Goal: Information Seeking & Learning: Understand process/instructions

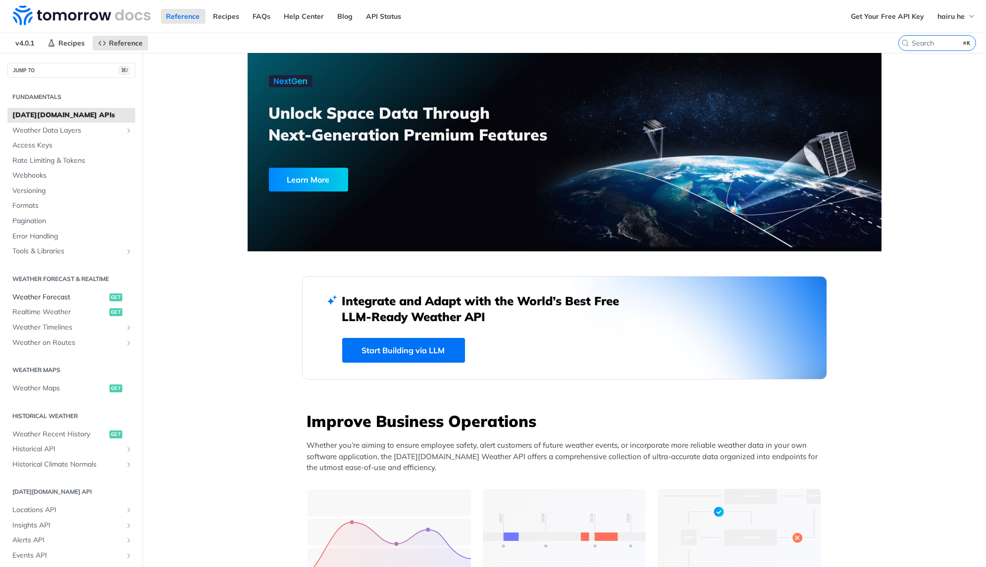
click at [41, 300] on span "Weather Forecast" at bounding box center [59, 298] width 95 height 10
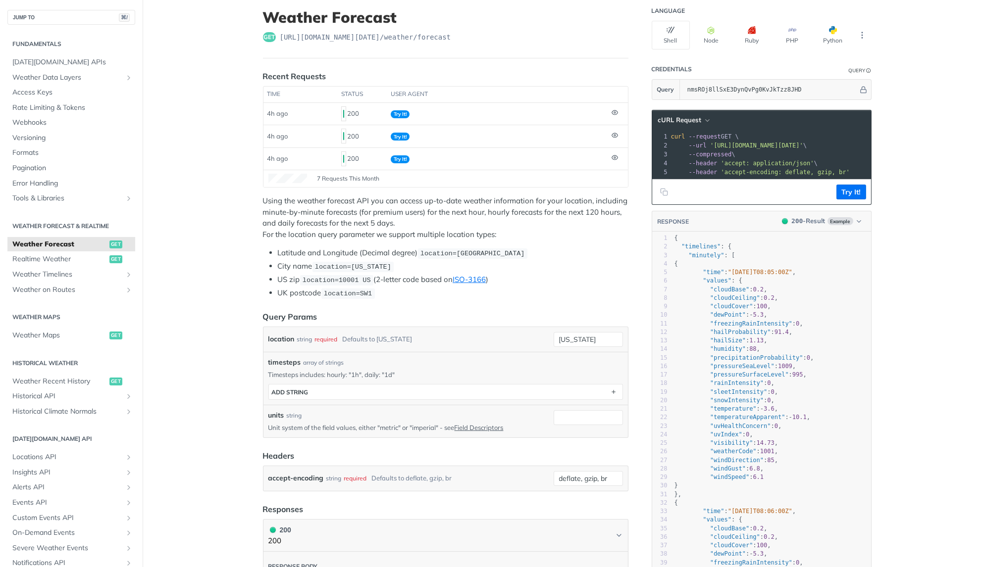
scroll to position [180, 0]
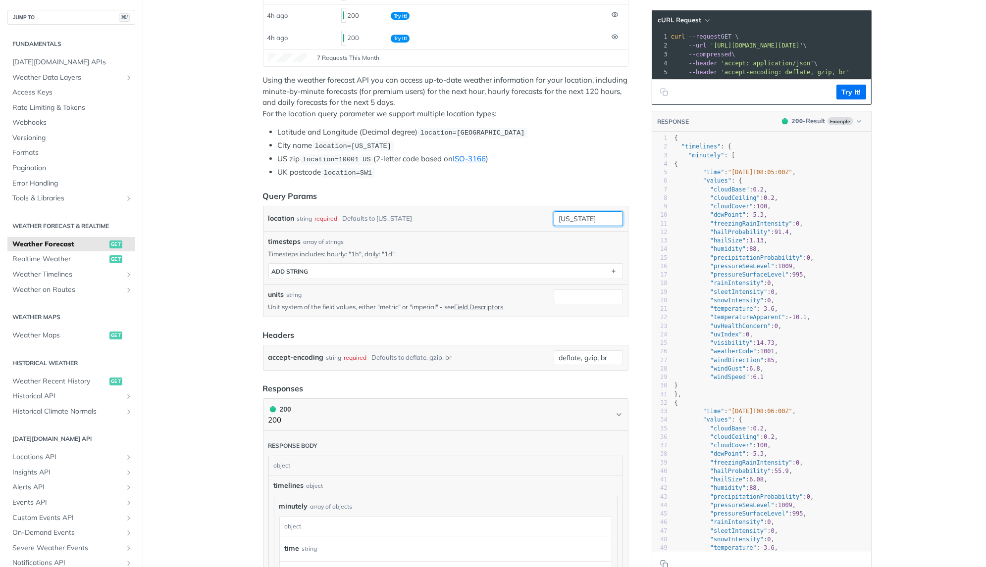
click at [599, 211] on input "new york" at bounding box center [588, 218] width 69 height 15
type input "vietnam"
click at [565, 290] on input "units" at bounding box center [588, 297] width 69 height 15
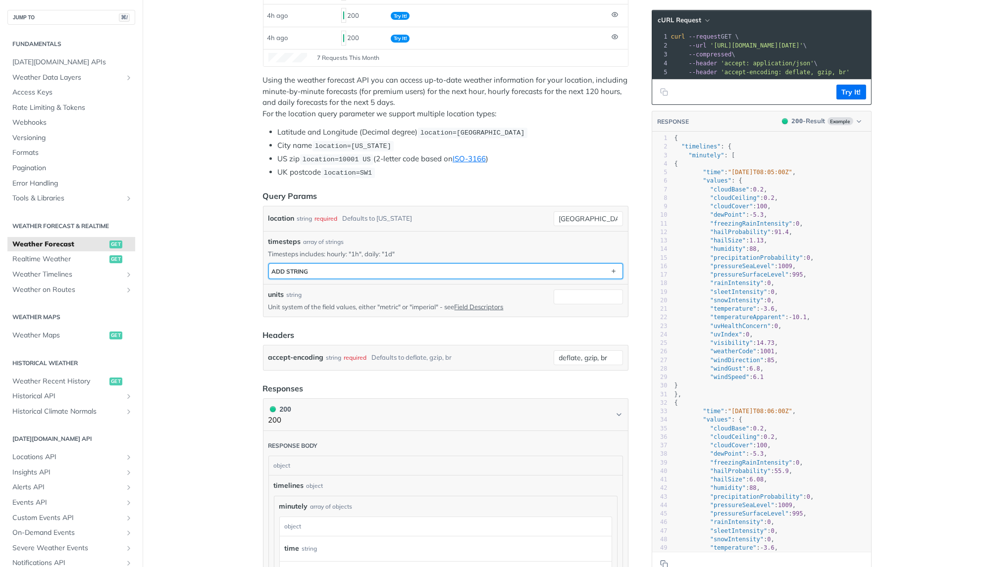
click at [529, 264] on button "ADD string" at bounding box center [446, 271] width 354 height 15
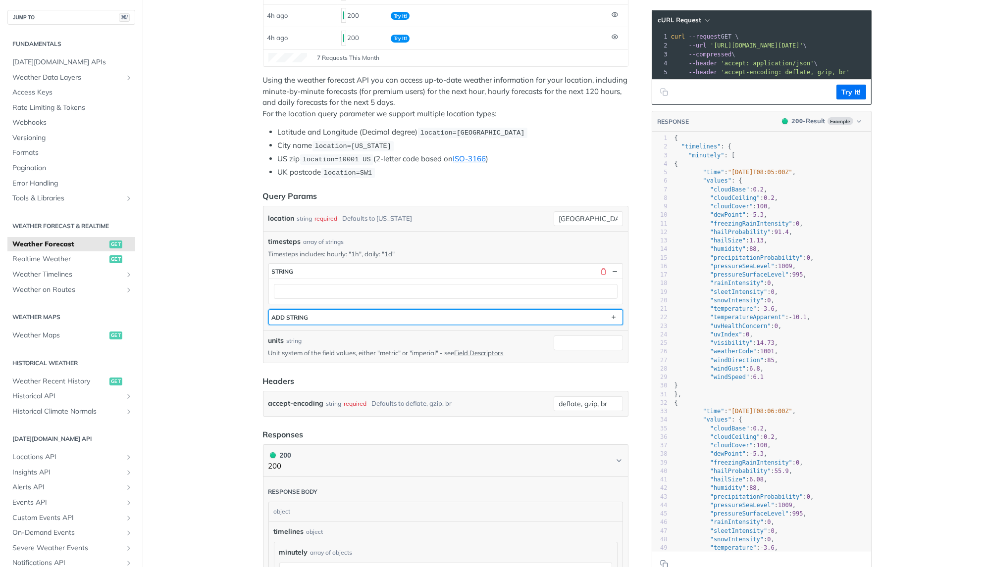
click at [515, 313] on button "ADD string" at bounding box center [446, 317] width 354 height 15
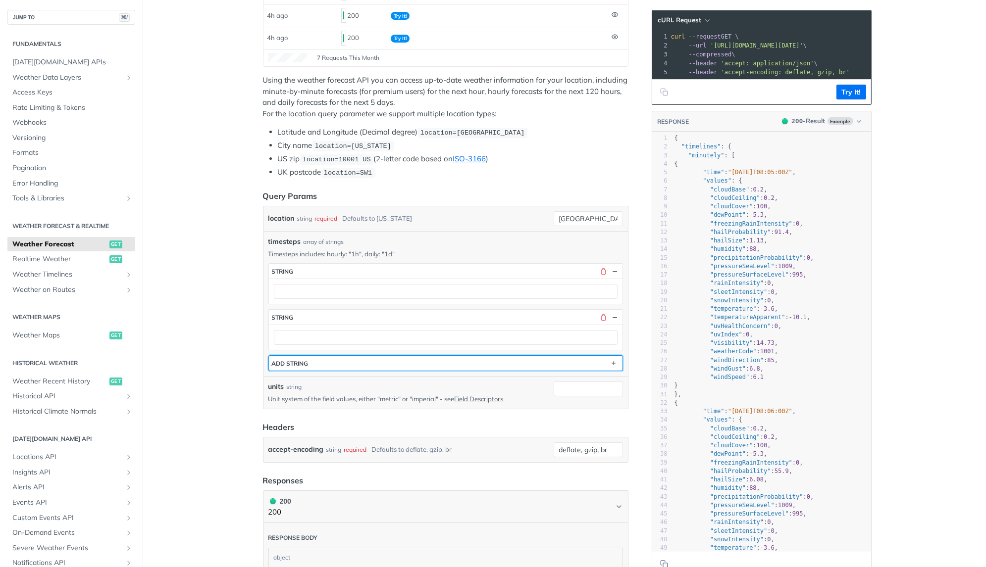
click at [463, 356] on button "ADD string" at bounding box center [446, 363] width 354 height 15
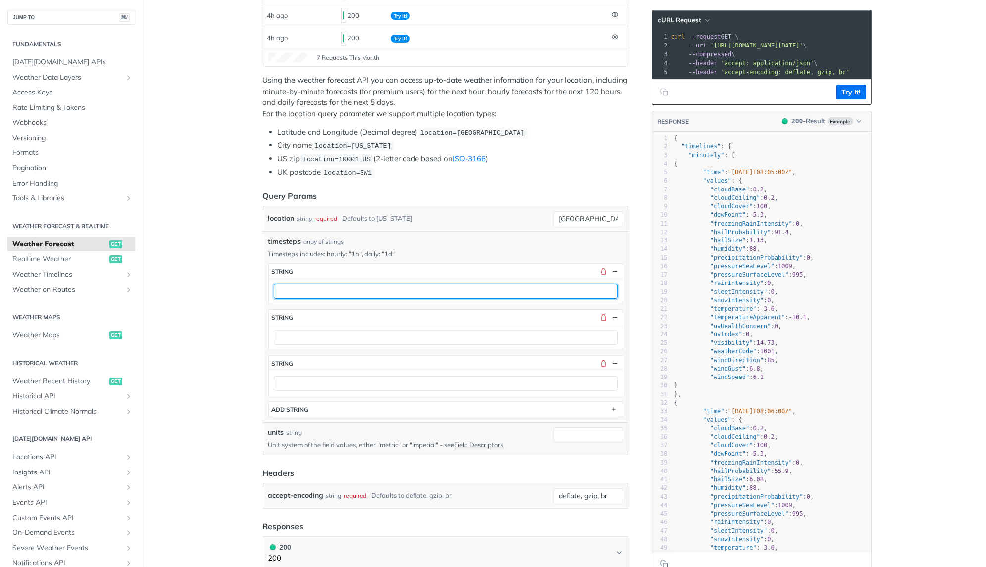
click at [436, 288] on input "text" at bounding box center [446, 291] width 344 height 15
type input "1d"
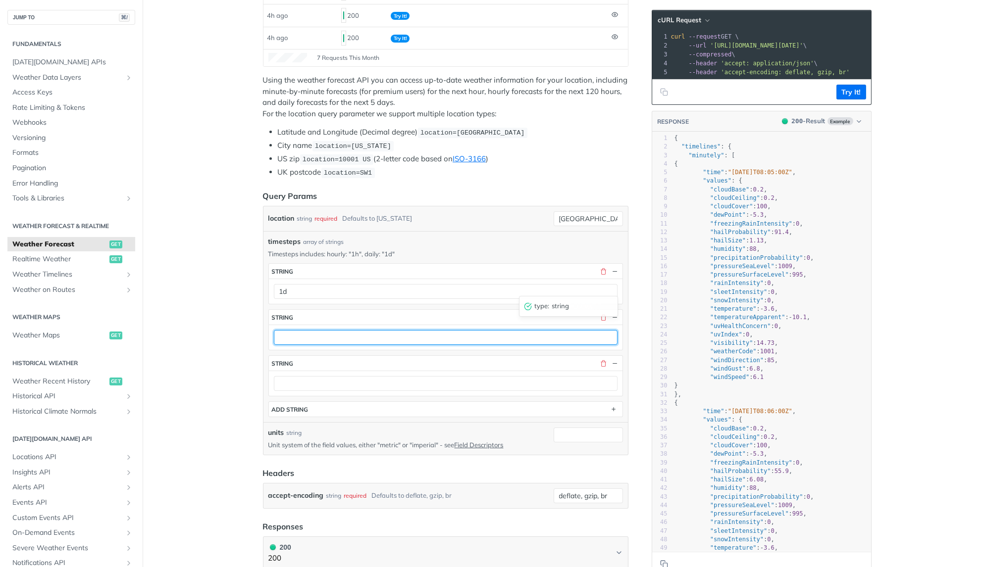
click at [374, 330] on input "text" at bounding box center [446, 337] width 344 height 15
type input "1m"
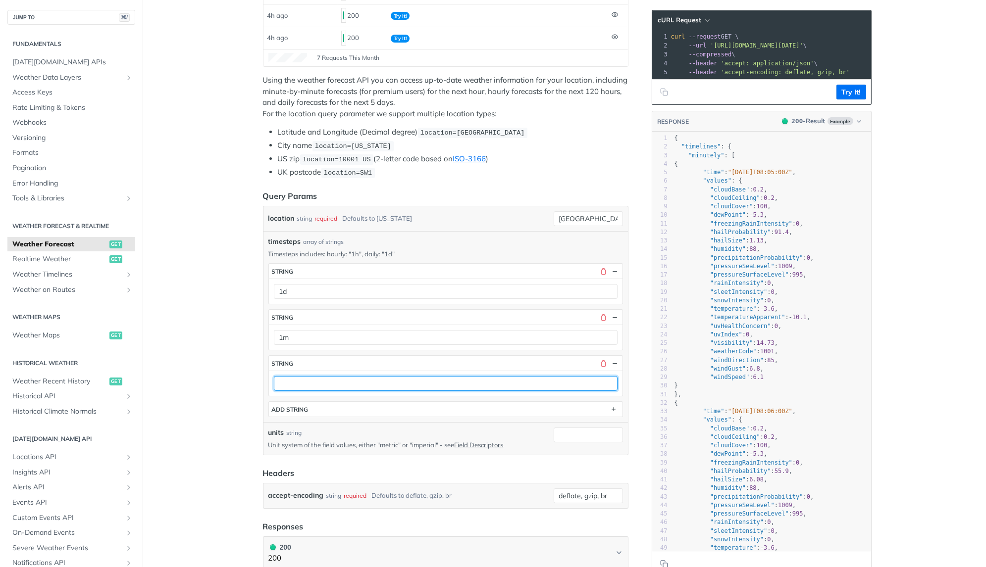
click at [358, 377] on input "text" at bounding box center [446, 383] width 344 height 15
type input "1h"
click at [854, 95] on button "Try It!" at bounding box center [851, 92] width 30 height 15
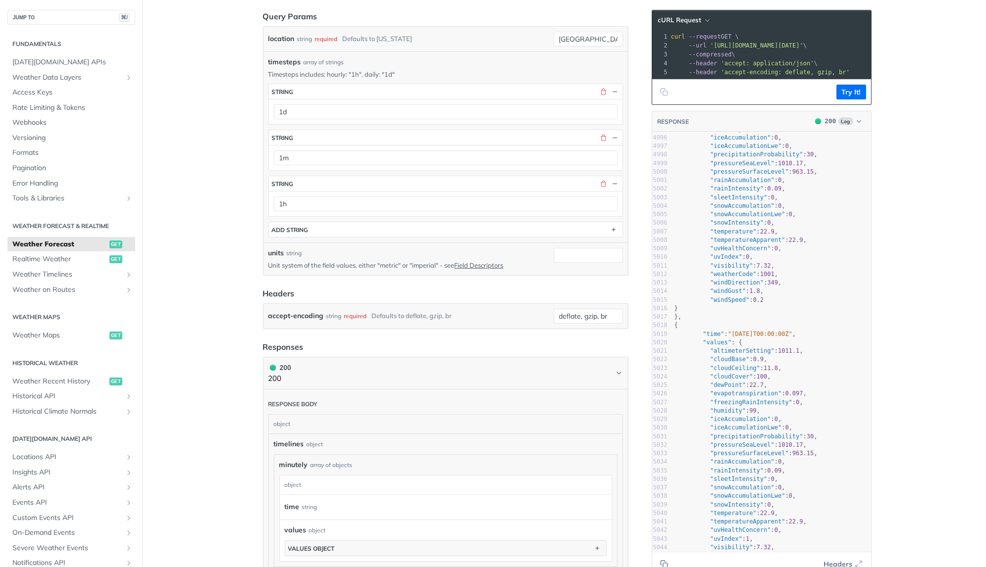
scroll to position [43645, 0]
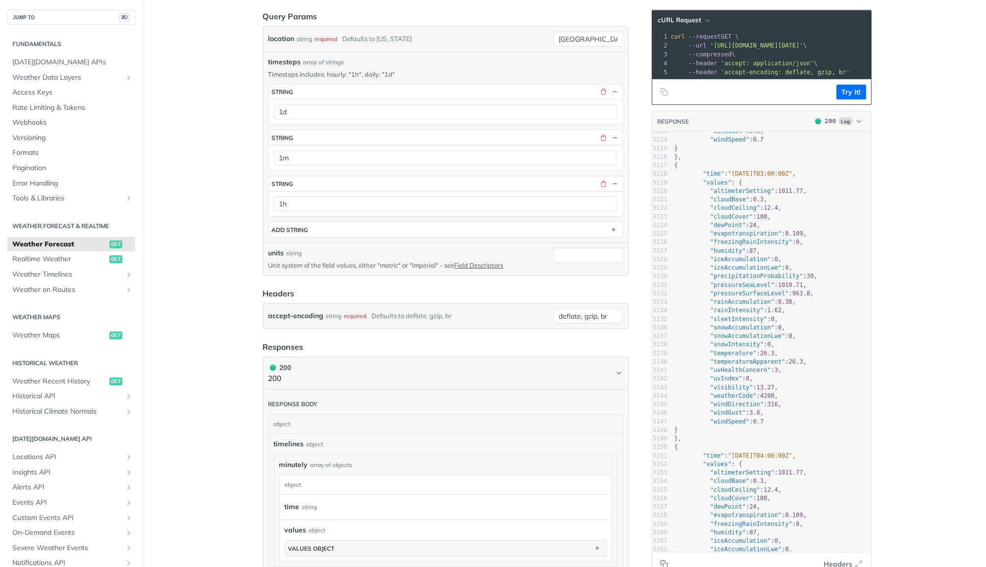
click at [937, 338] on main "JUMP TO ⌘/ Fundamentals Tomorrow.io APIs Weather Data Layers Core Probabilistic…" at bounding box center [493, 398] width 986 height 1411
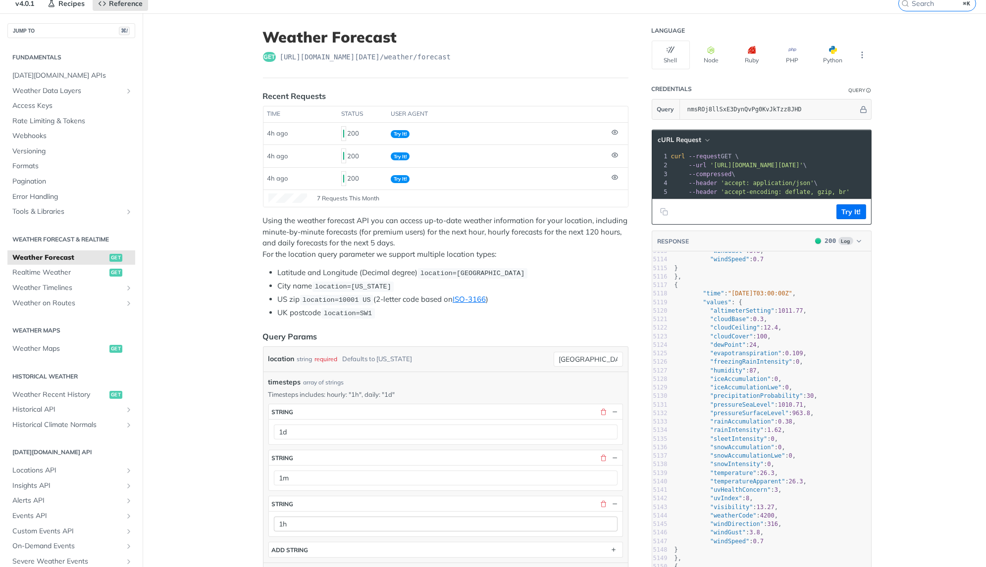
scroll to position [0, 0]
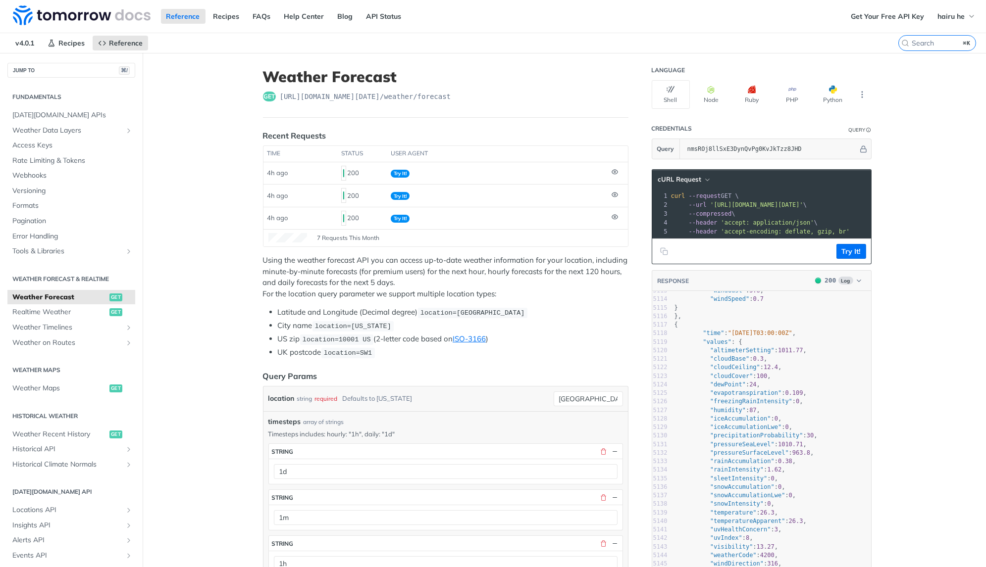
click at [794, 204] on span "'https://api.tomorrow.io/v4/weather/forecast?location=vietnam&timesteps=1d&time…" at bounding box center [756, 205] width 93 height 7
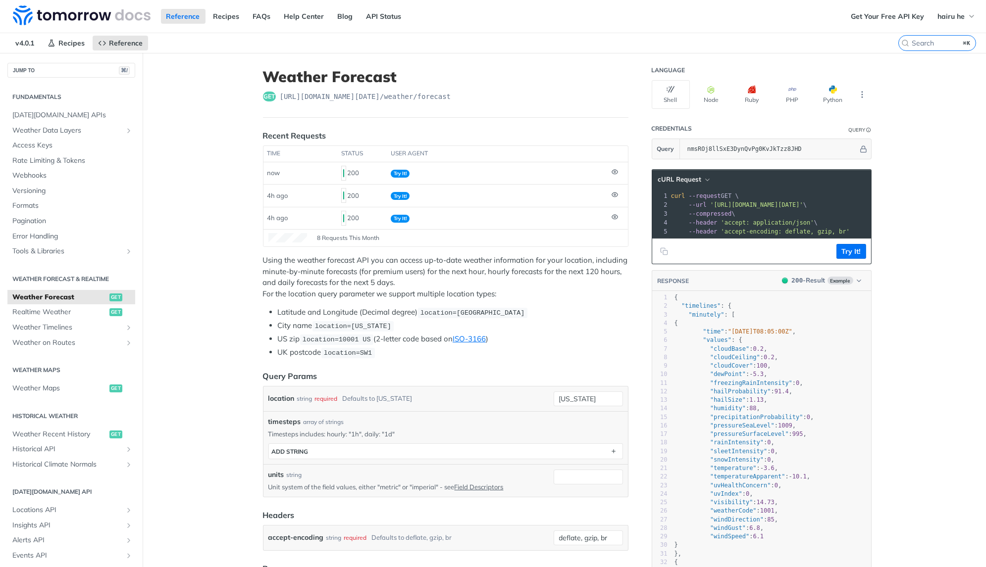
click at [306, 311] on li "Latitude and Longitude (Decimal degree) location=42.3478, -71.0466" at bounding box center [453, 312] width 351 height 11
click at [613, 169] on icon at bounding box center [615, 172] width 6 height 6
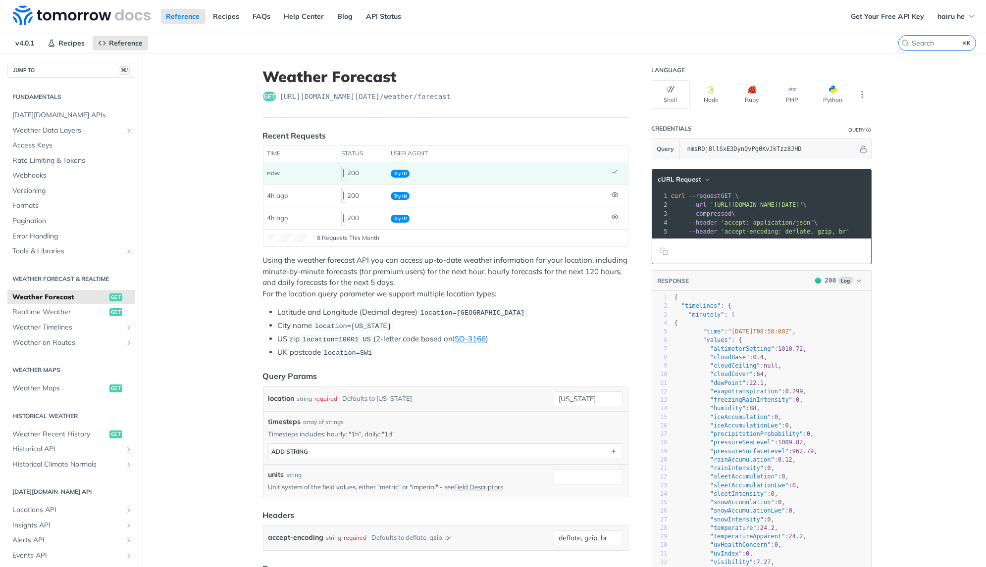
click at [615, 173] on icon at bounding box center [615, 172] width 6 height 6
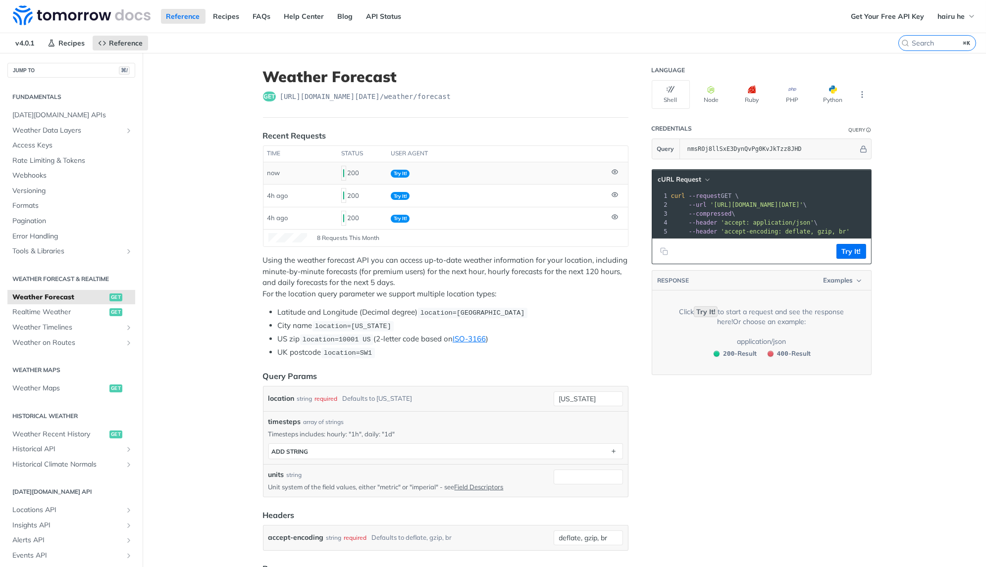
click at [615, 173] on icon at bounding box center [615, 172] width 6 height 4
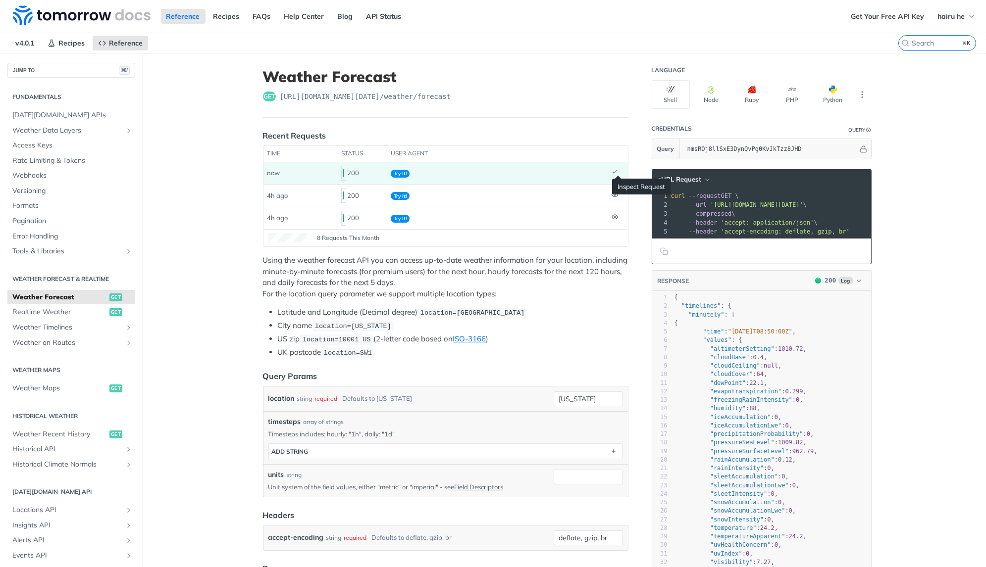
click at [618, 172] on td at bounding box center [618, 173] width 20 height 22
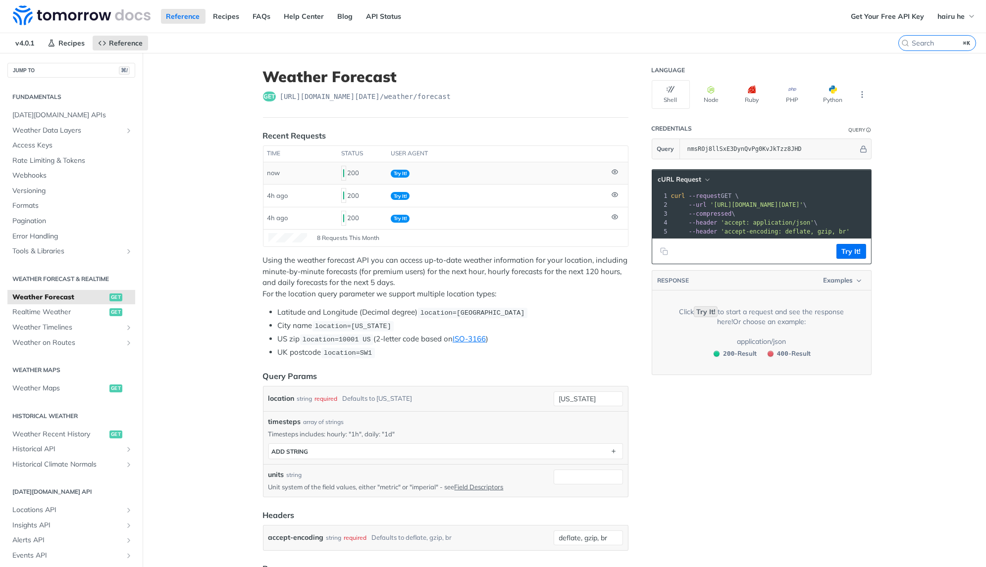
click at [618, 172] on td at bounding box center [618, 173] width 20 height 22
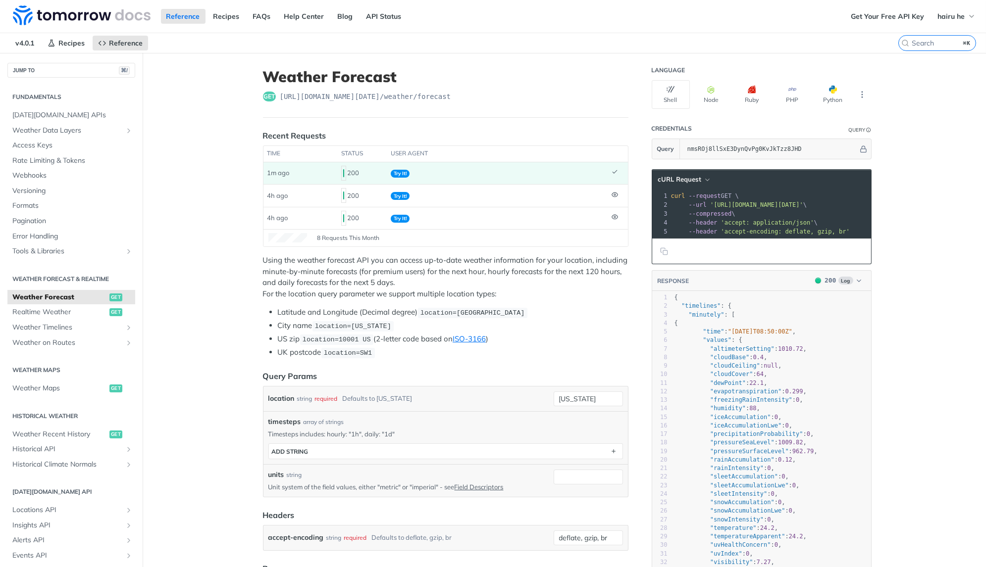
click at [952, 16] on span "hairu he" at bounding box center [950, 16] width 27 height 9
click at [953, 16] on span "hairu he" at bounding box center [950, 16] width 27 height 9
click at [379, 19] on link "API Status" at bounding box center [384, 16] width 46 height 15
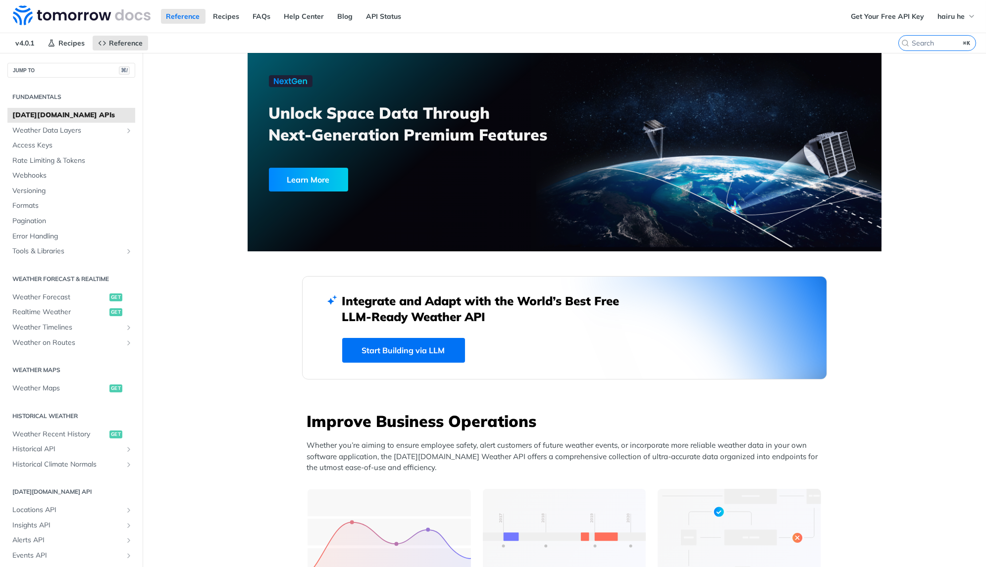
scroll to position [6, 0]
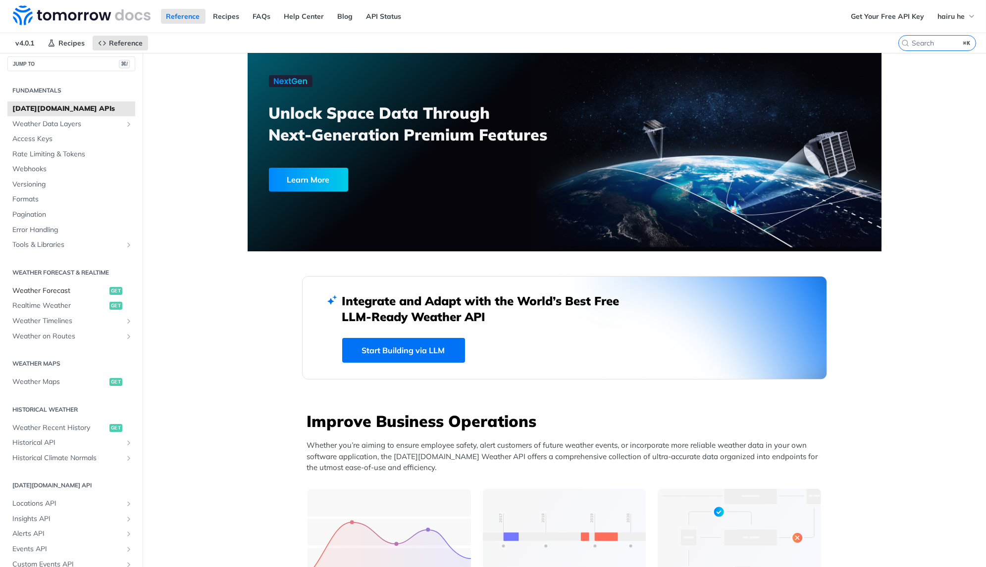
click at [46, 291] on span "Weather Forecast" at bounding box center [59, 291] width 95 height 10
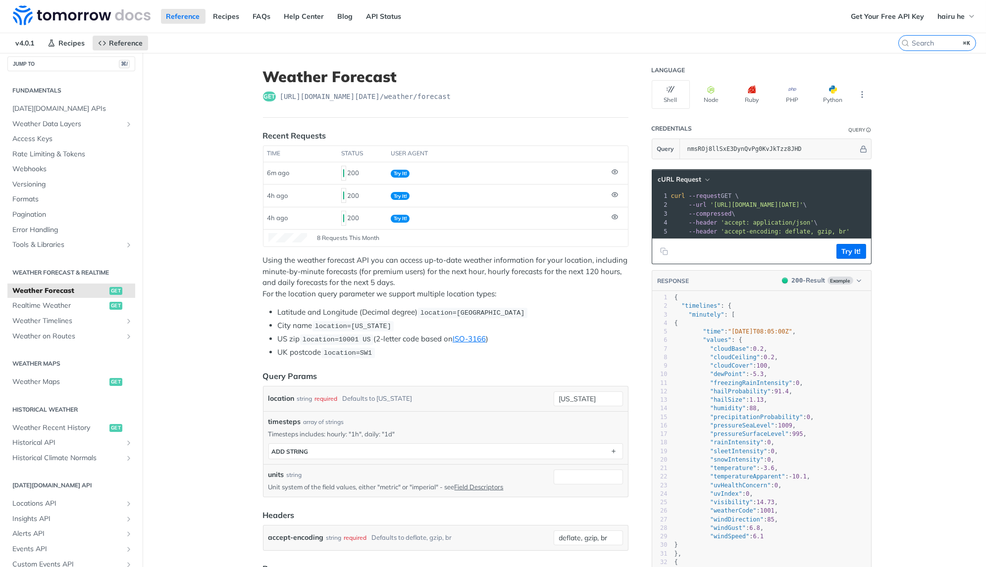
click at [432, 138] on header "Recent Requests" at bounding box center [445, 136] width 365 height 12
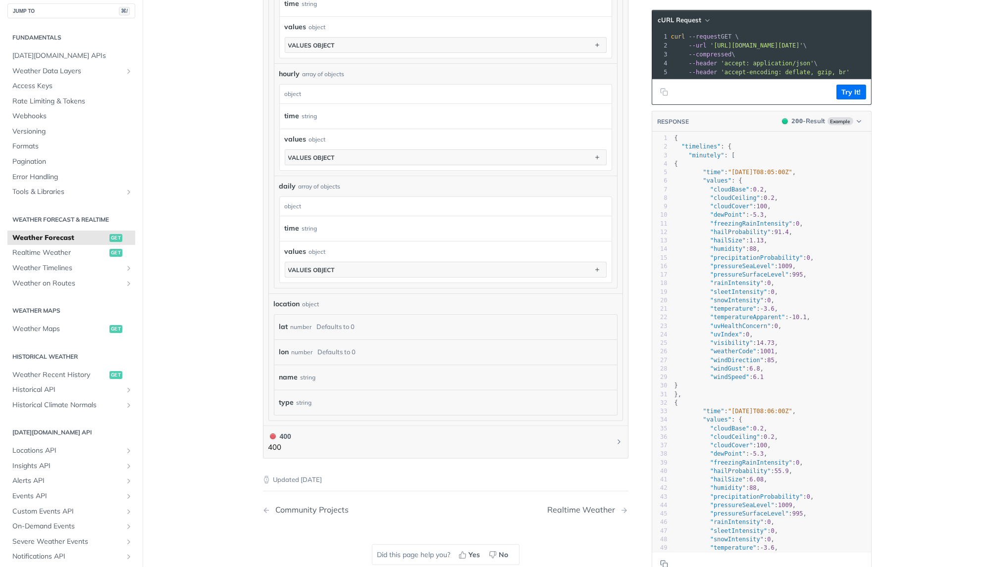
scroll to position [781, 0]
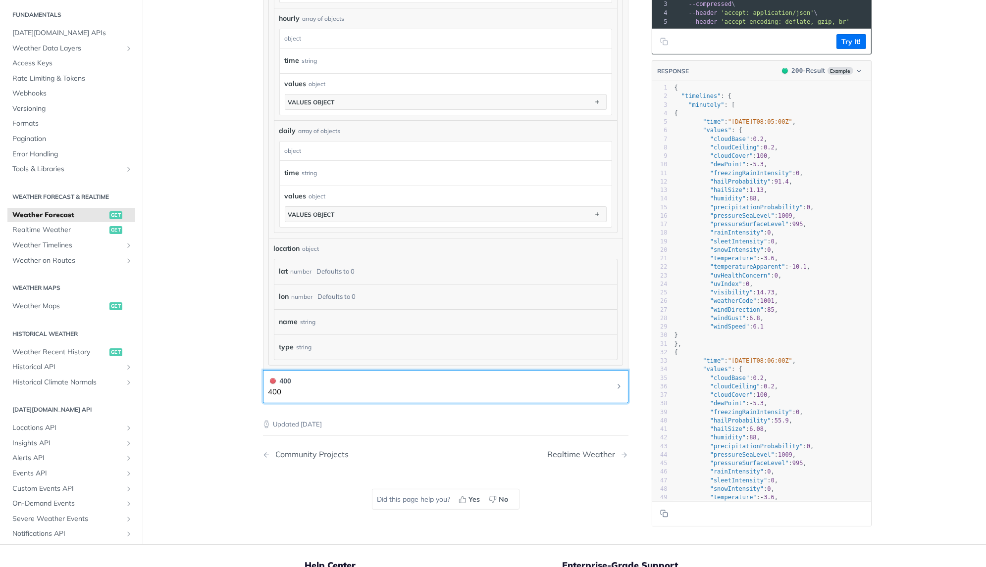
click at [343, 376] on button "400 400" at bounding box center [445, 387] width 355 height 22
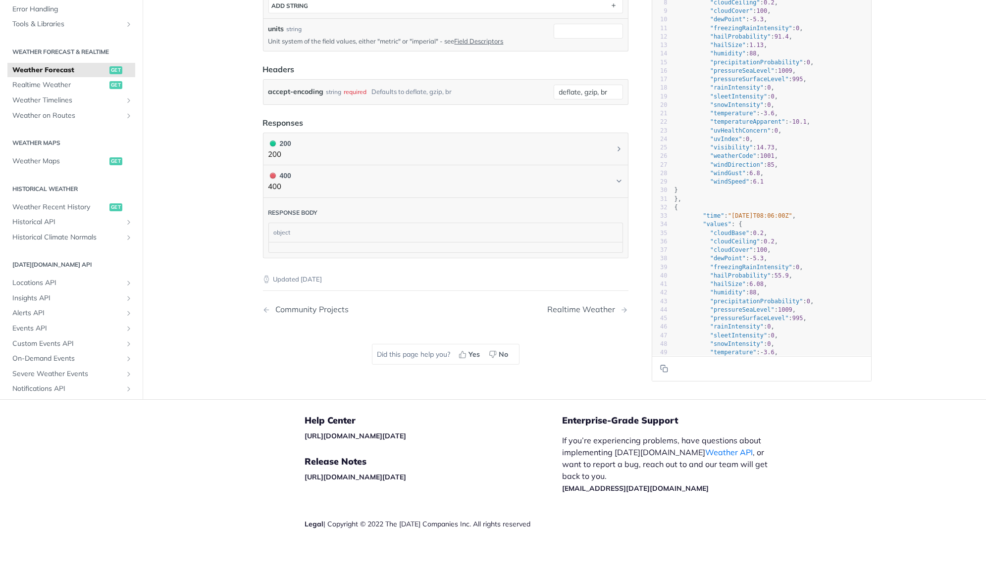
click at [353, 231] on div "object" at bounding box center [444, 232] width 351 height 19
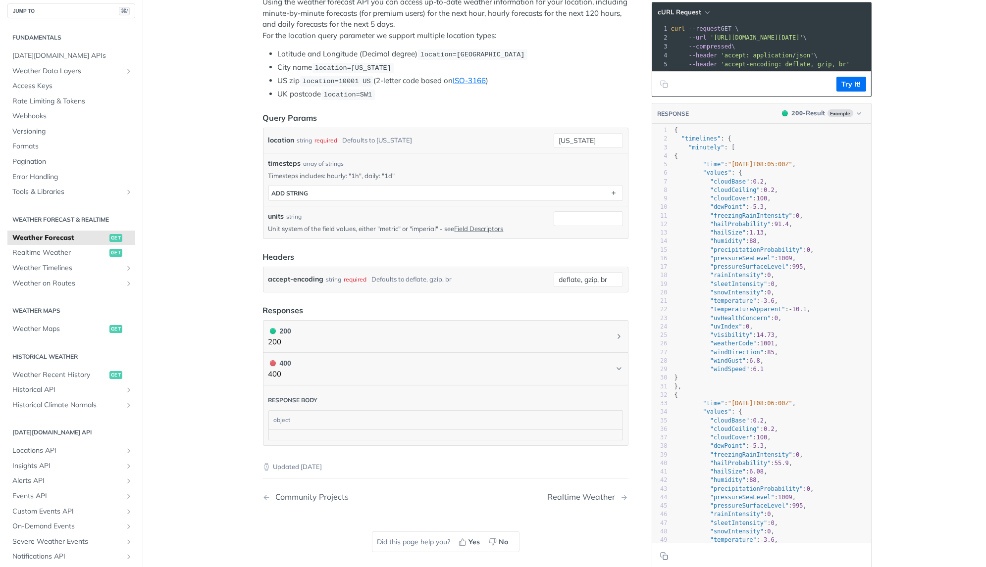
scroll to position [0, 0]
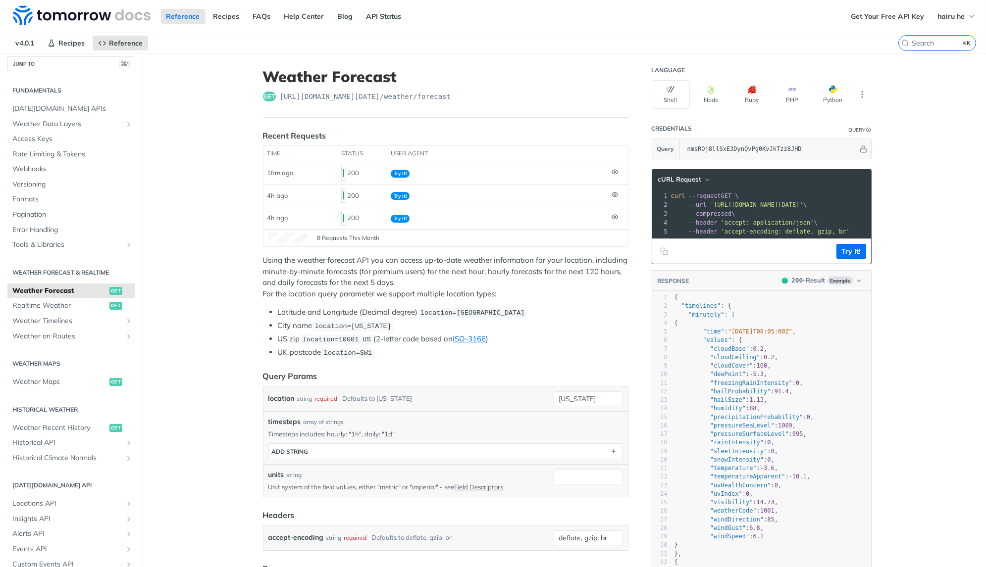
click at [322, 236] on span "8 Requests This Month" at bounding box center [348, 238] width 62 height 9
drag, startPoint x: 316, startPoint y: 236, endPoint x: 484, endPoint y: 237, distance: 168.4
click at [484, 237] on div "8 Requests This Month" at bounding box center [445, 238] width 355 height 10
click at [364, 237] on span "8 Requests This Month" at bounding box center [348, 238] width 62 height 9
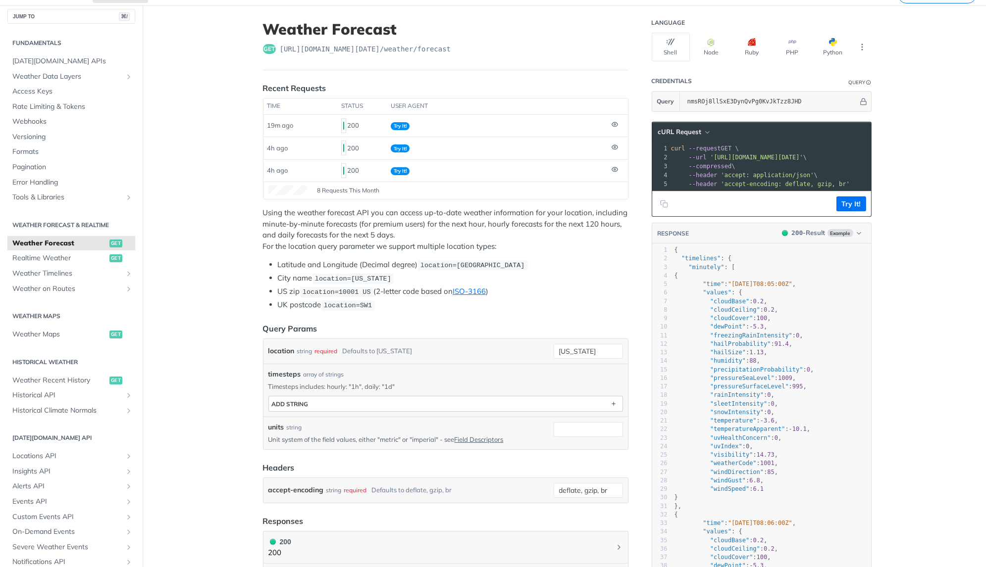
scroll to position [102, 0]
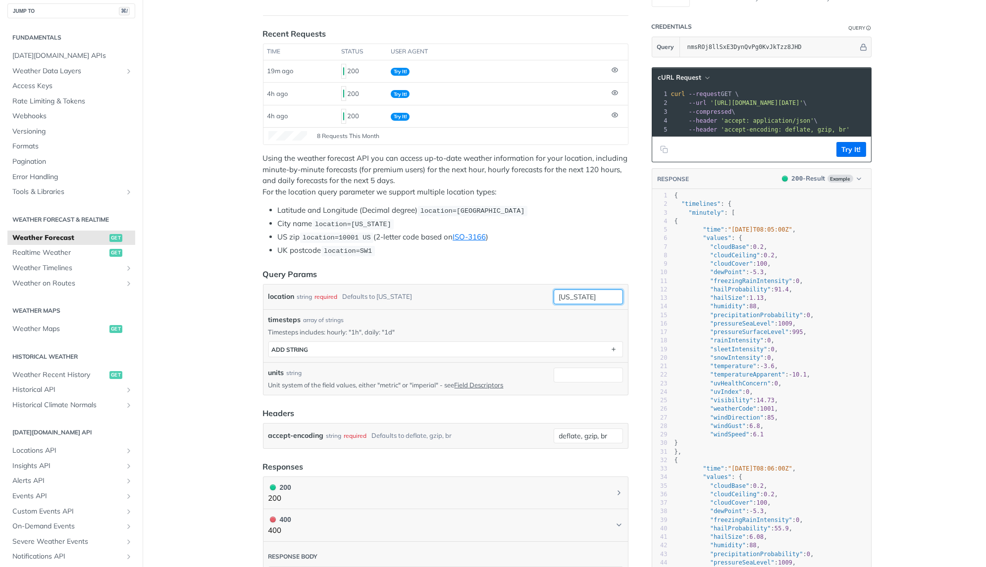
click at [601, 290] on input "[US_STATE]" at bounding box center [588, 297] width 69 height 15
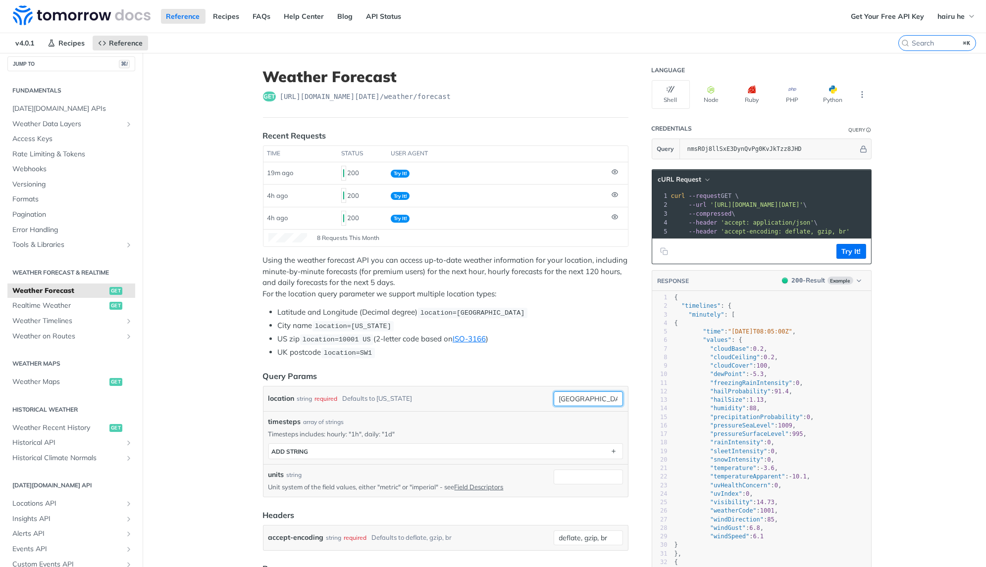
type input "vietnam"
click at [610, 125] on article "Weather Forecast get https://api.tomorrow.io/v4 /weather/forecast Recent Reques…" at bounding box center [446, 449] width 396 height 793
click at [312, 124] on article "Weather Forecast get https://api.tomorrow.io/v4 /weather/forecast Recent Reques…" at bounding box center [446, 449] width 396 height 793
click at [339, 234] on span "8 Requests This Month" at bounding box center [348, 238] width 62 height 9
click at [613, 215] on icon at bounding box center [615, 217] width 6 height 4
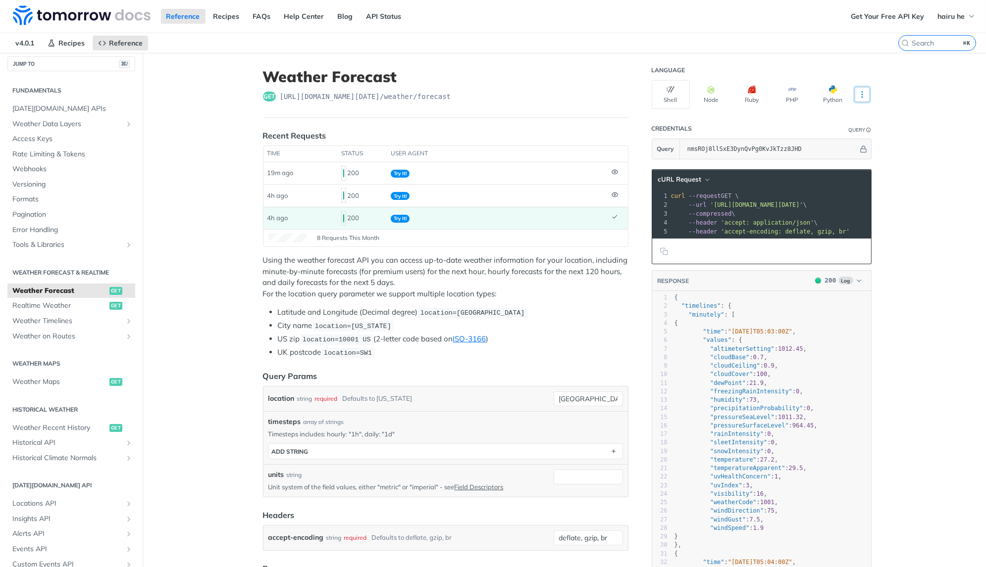
click at [858, 91] on icon "More ellipsis" at bounding box center [862, 94] width 9 height 9
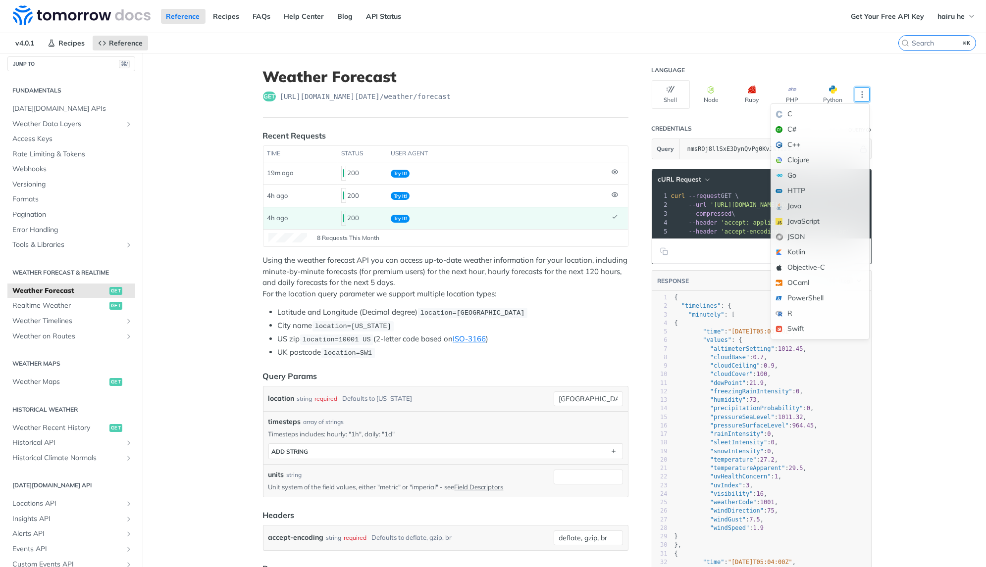
click at [501, 98] on div "get https://api.tomorrow.io/v4 /weather/forecast" at bounding box center [445, 97] width 365 height 10
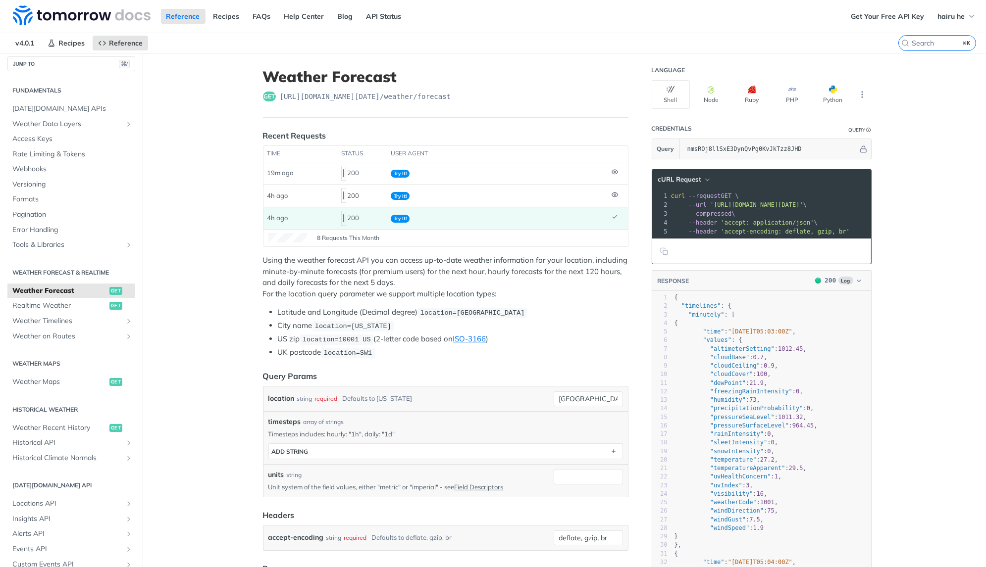
click at [329, 240] on footer "8 Requests This Month" at bounding box center [445, 237] width 364 height 17
click at [945, 16] on span "hairu he" at bounding box center [950, 16] width 27 height 9
click at [885, 10] on link "Get Your Free API Key" at bounding box center [887, 16] width 84 height 15
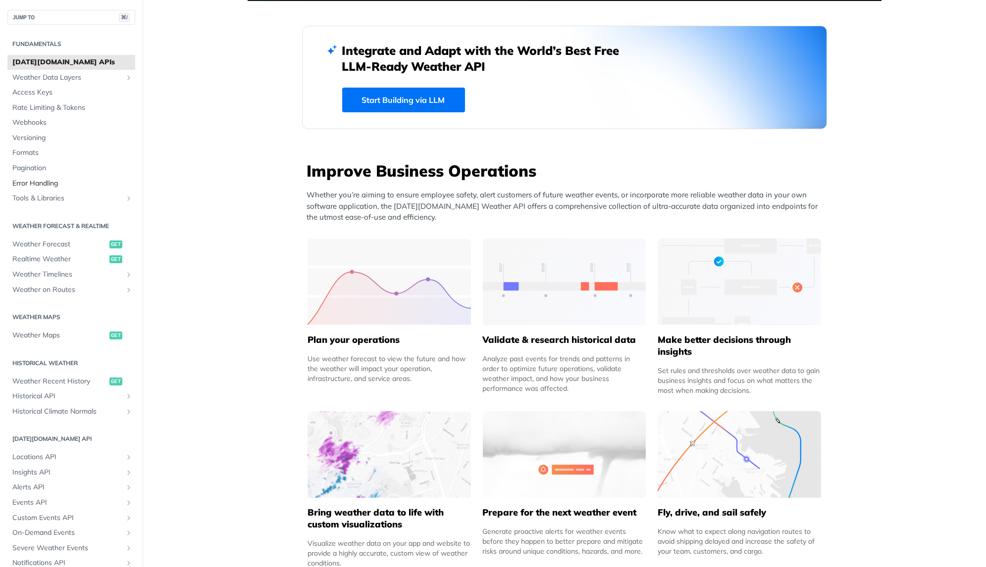
click at [59, 181] on span "Error Handling" at bounding box center [72, 184] width 120 height 10
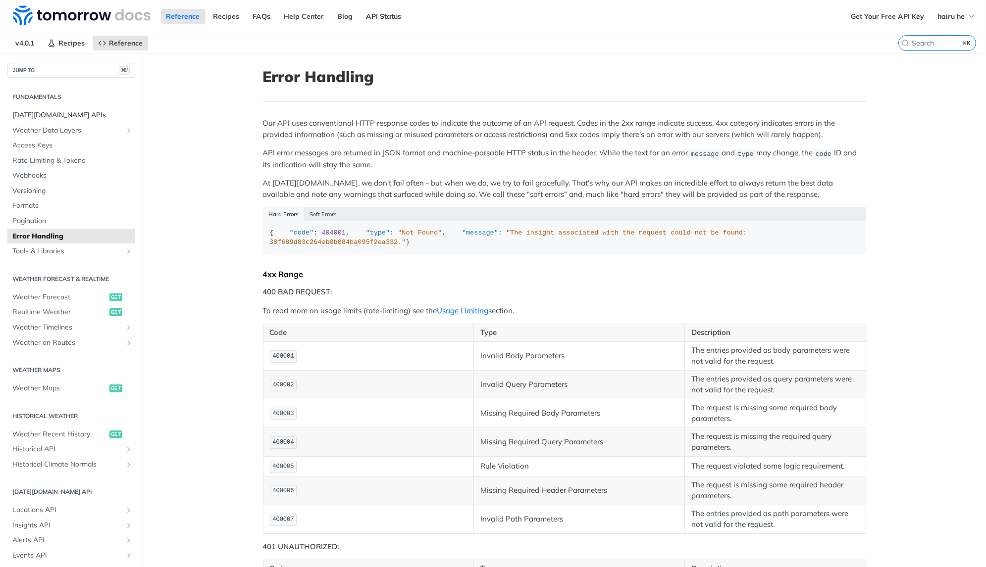
click at [49, 116] on span "[DATE][DOMAIN_NAME] APIs" at bounding box center [72, 115] width 120 height 10
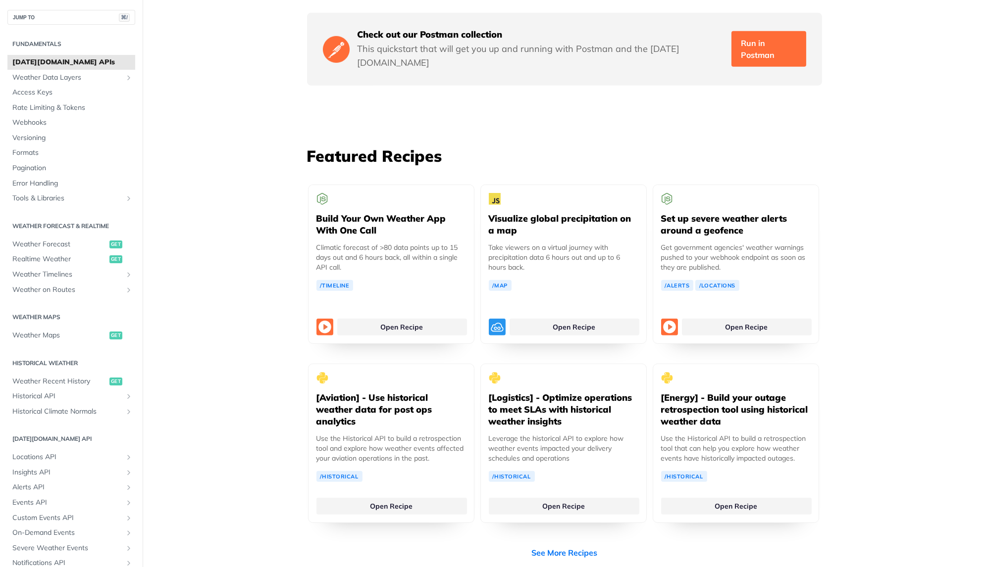
scroll to position [2229, 0]
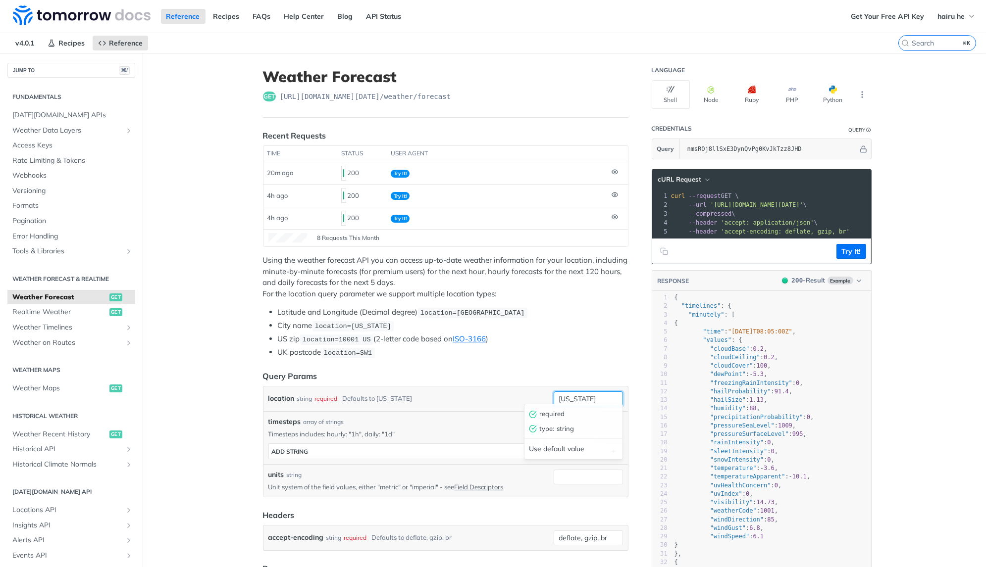
click at [601, 393] on input "[US_STATE]" at bounding box center [588, 399] width 69 height 15
type input "[GEOGRAPHIC_DATA]"
click at [606, 326] on li "City name location=[US_STATE]" at bounding box center [453, 325] width 351 height 11
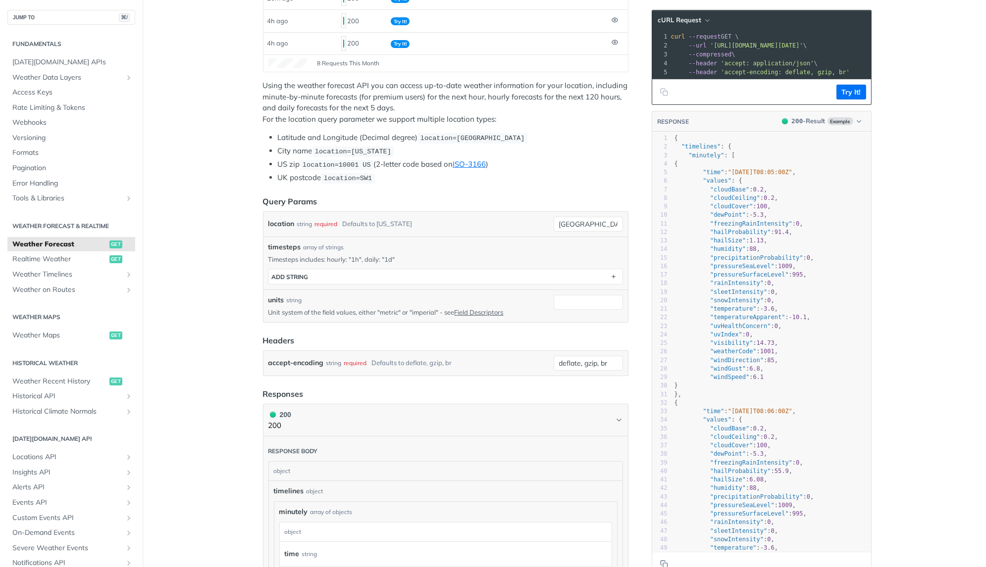
scroll to position [322, 0]
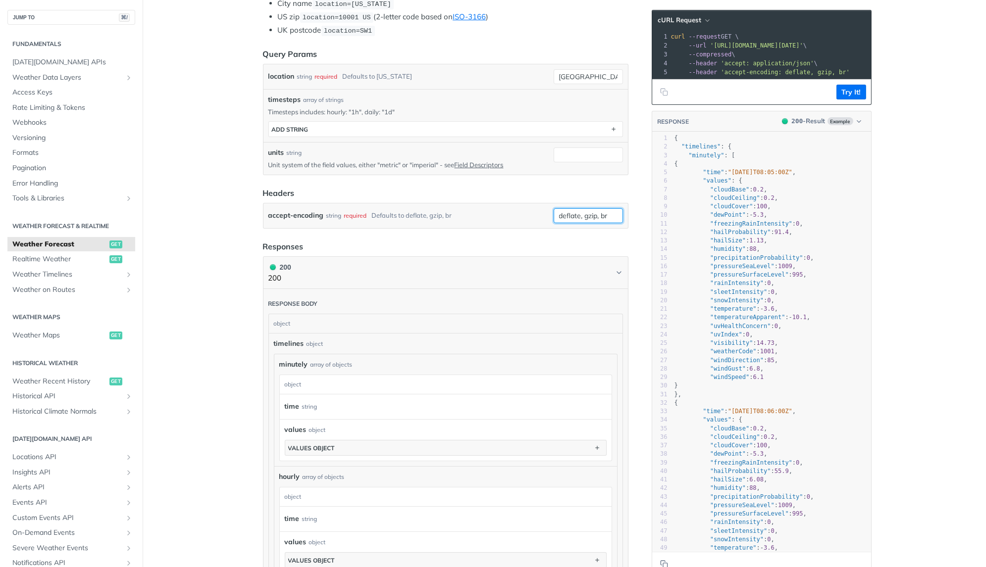
click at [594, 208] on input "deflate, gzip, br" at bounding box center [588, 215] width 69 height 15
click at [573, 148] on input "units" at bounding box center [588, 155] width 69 height 15
click at [478, 222] on article "Weather Forecast get [URL][DOMAIN_NAME][DATE] /weather/forecast Recent Requests…" at bounding box center [446, 367] width 396 height 1273
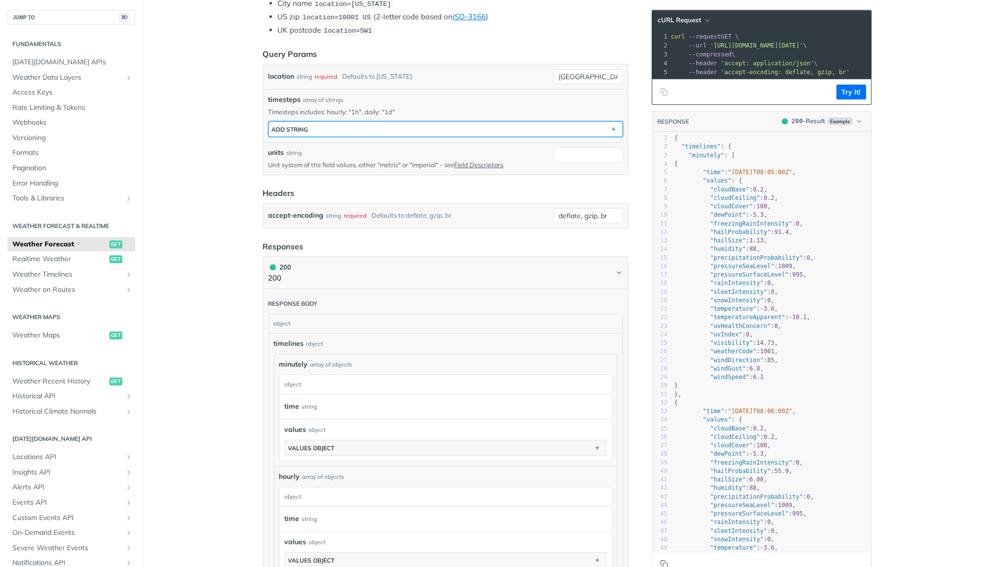
click at [425, 122] on button "ADD string" at bounding box center [446, 129] width 354 height 15
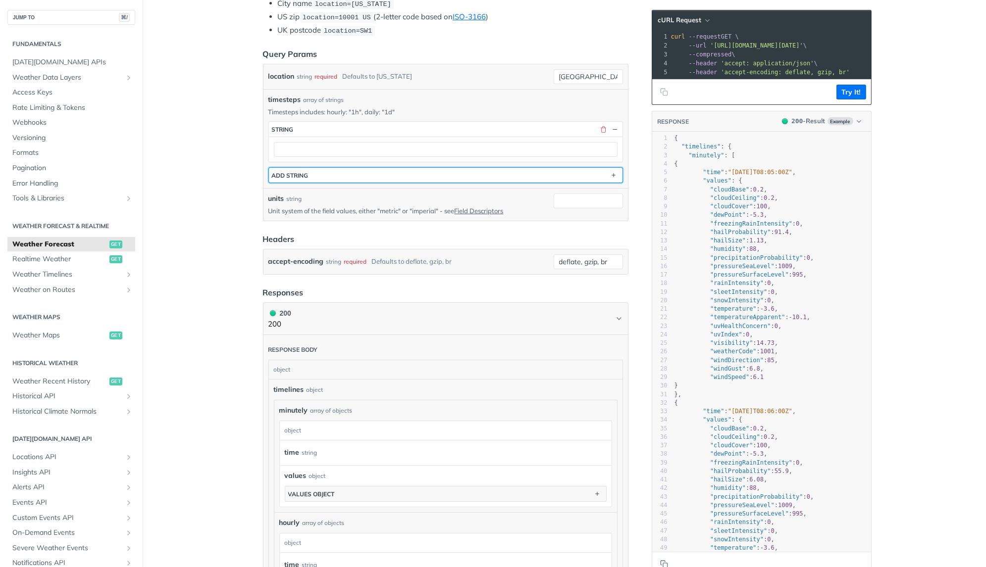
click at [374, 172] on button "ADD string" at bounding box center [446, 175] width 354 height 15
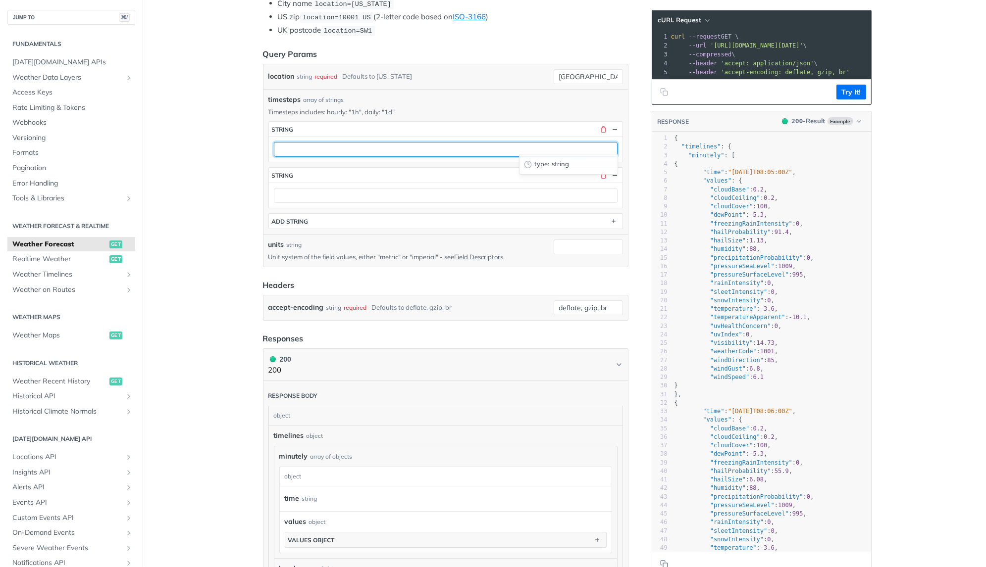
click at [357, 142] on input "text" at bounding box center [446, 149] width 344 height 15
type input "1d"
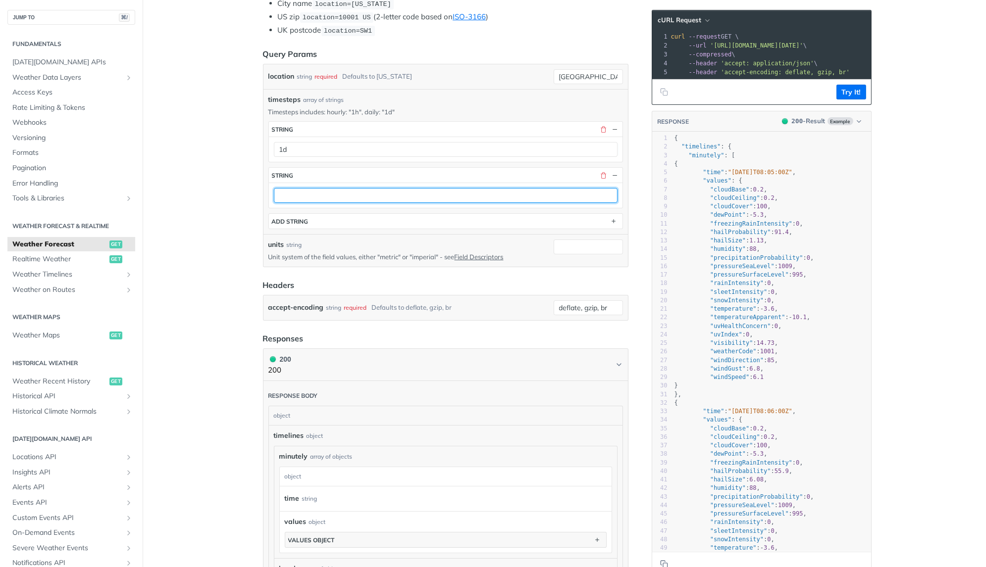
click at [312, 192] on input "text" at bounding box center [446, 195] width 344 height 15
type input "1h"
click at [852, 87] on button "Try It!" at bounding box center [851, 92] width 30 height 15
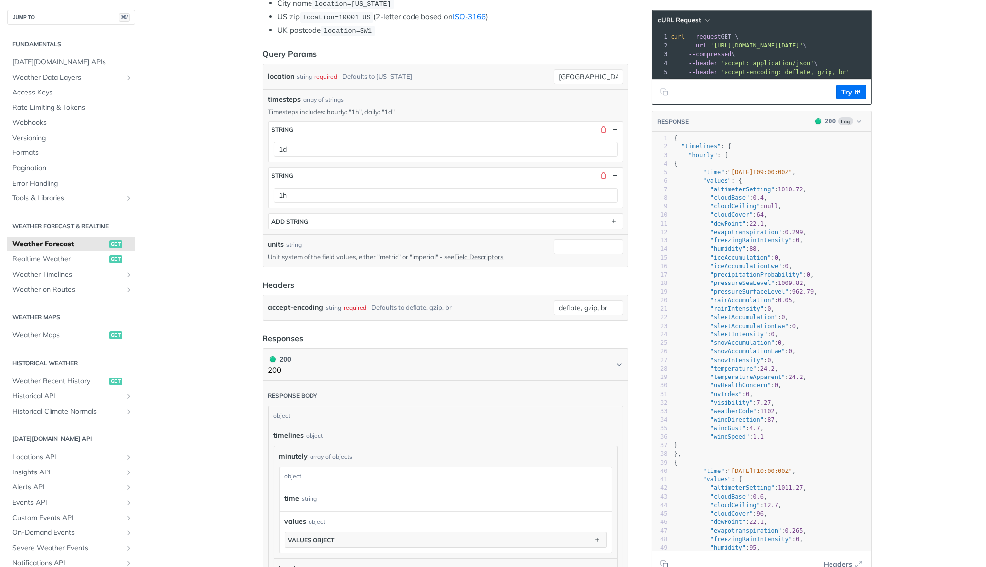
scroll to position [0, 0]
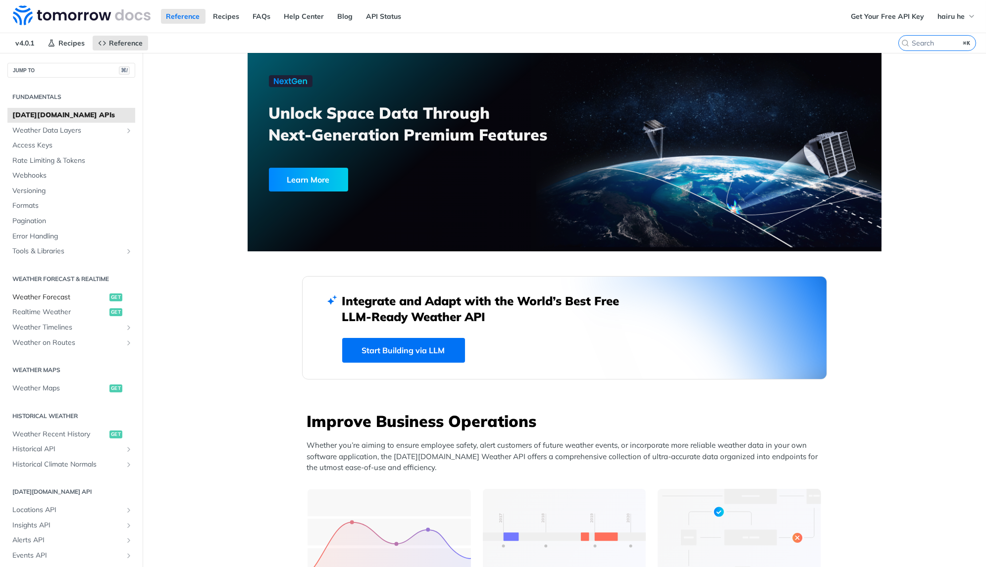
click at [54, 290] on link "Weather Forecast get" at bounding box center [71, 297] width 128 height 15
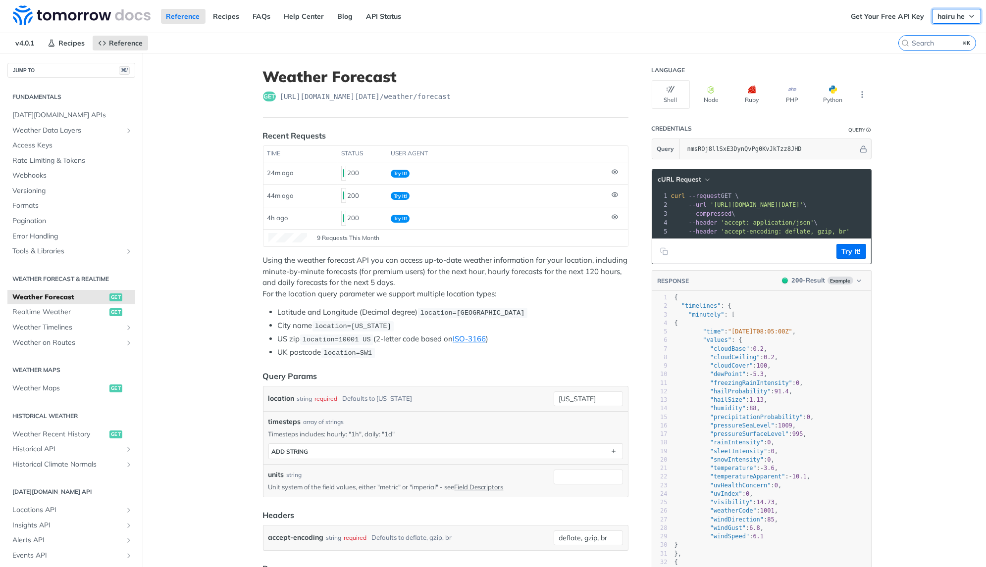
click at [946, 14] on span "hairu he" at bounding box center [950, 16] width 27 height 9
click at [473, 130] on header "Recent Requests" at bounding box center [445, 136] width 365 height 12
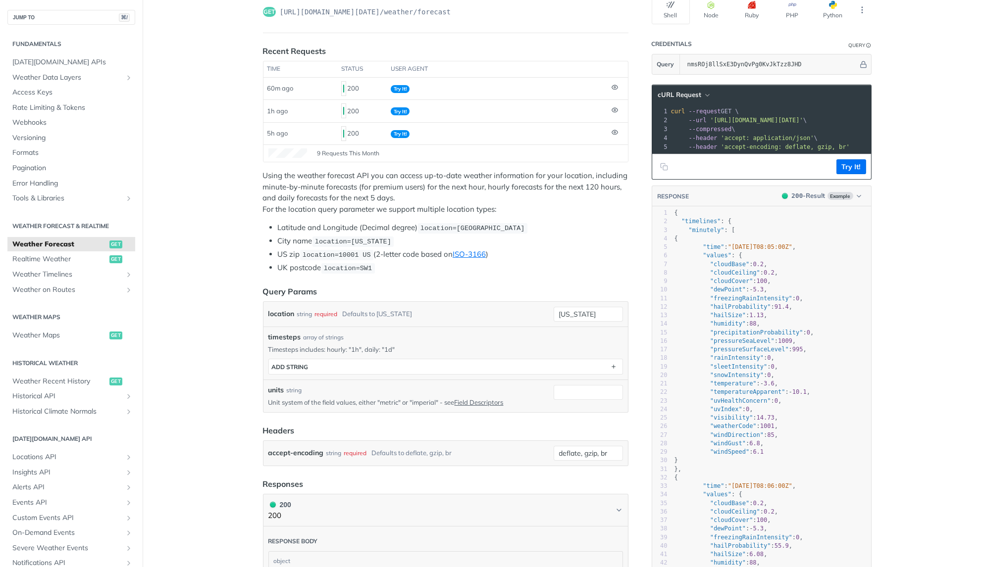
scroll to position [112, 0]
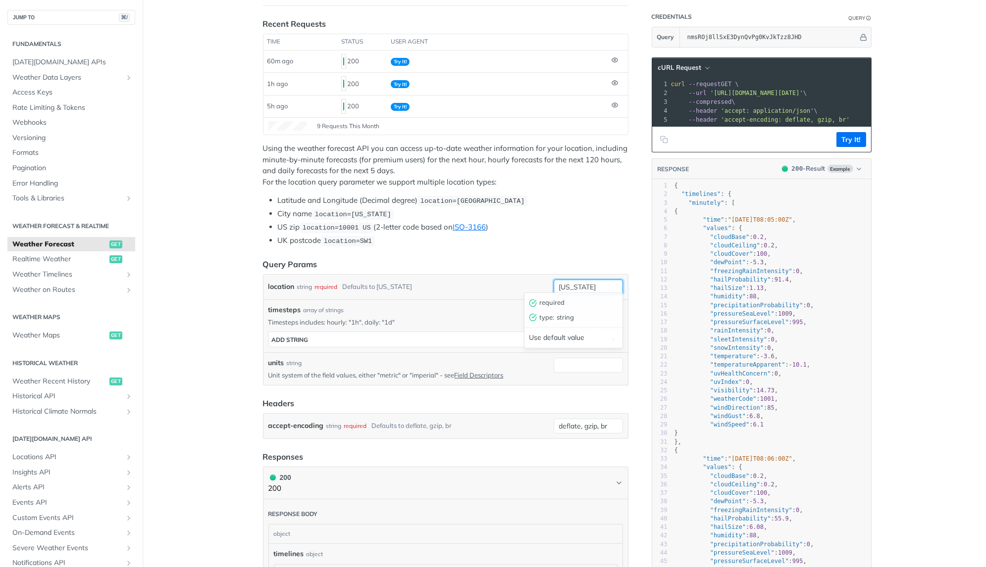
click at [603, 280] on input "[US_STATE]" at bounding box center [588, 287] width 69 height 15
type input "[GEOGRAPHIC_DATA]"
click at [488, 401] on header "Headers" at bounding box center [445, 404] width 365 height 12
click at [519, 327] on div "timesteps ADD string" at bounding box center [445, 337] width 355 height 21
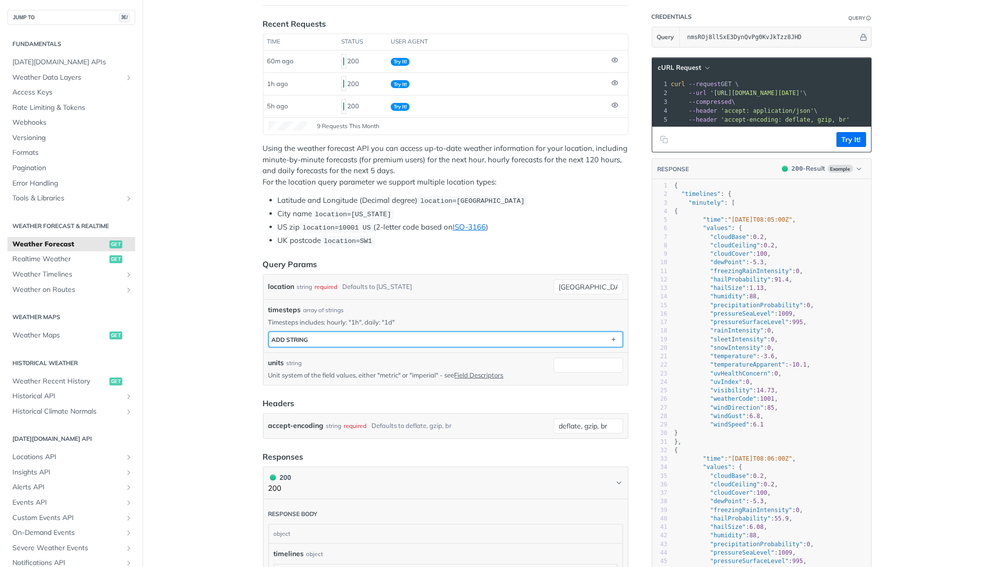
click at [509, 332] on button "ADD string" at bounding box center [446, 339] width 354 height 15
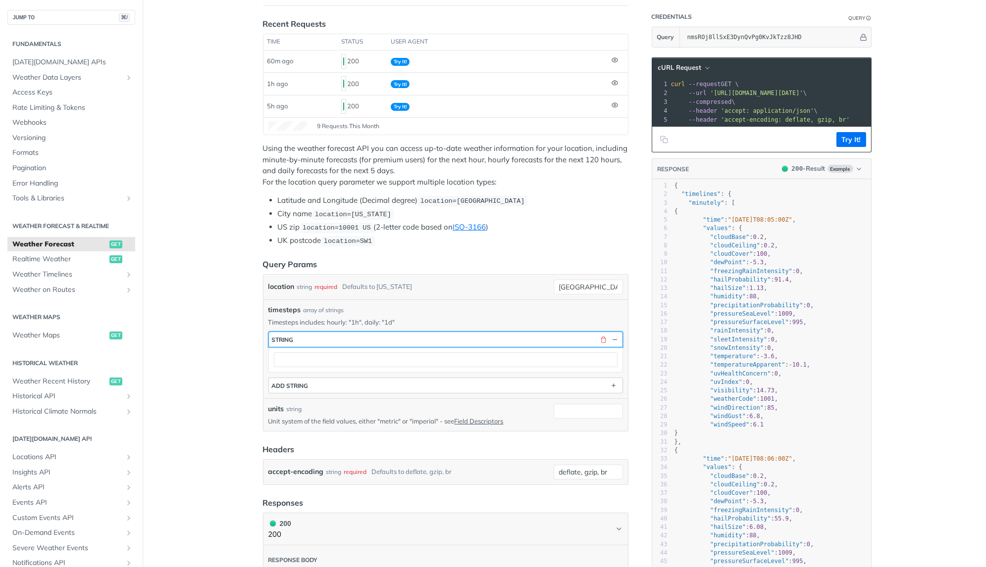
click at [509, 332] on button "string" at bounding box center [446, 339] width 354 height 15
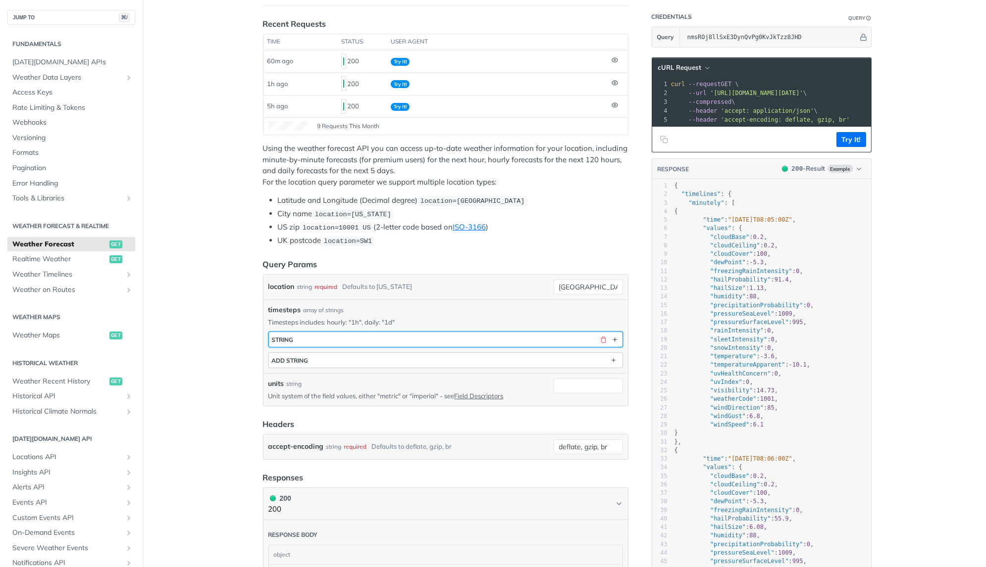
click at [509, 332] on button "string" at bounding box center [446, 339] width 354 height 15
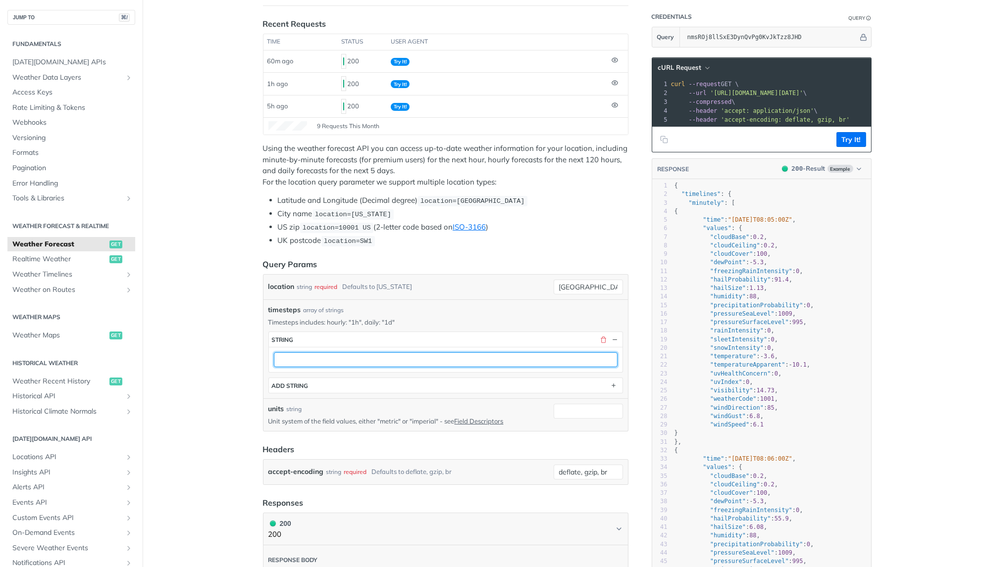
click at [470, 357] on input "text" at bounding box center [446, 360] width 344 height 15
type input "1m"
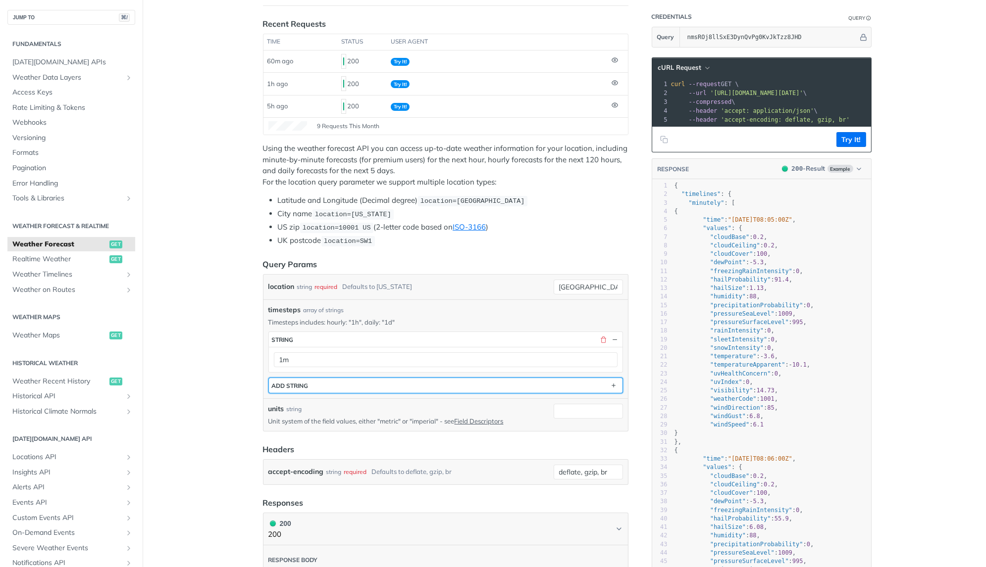
click at [448, 379] on button "ADD string" at bounding box center [446, 385] width 354 height 15
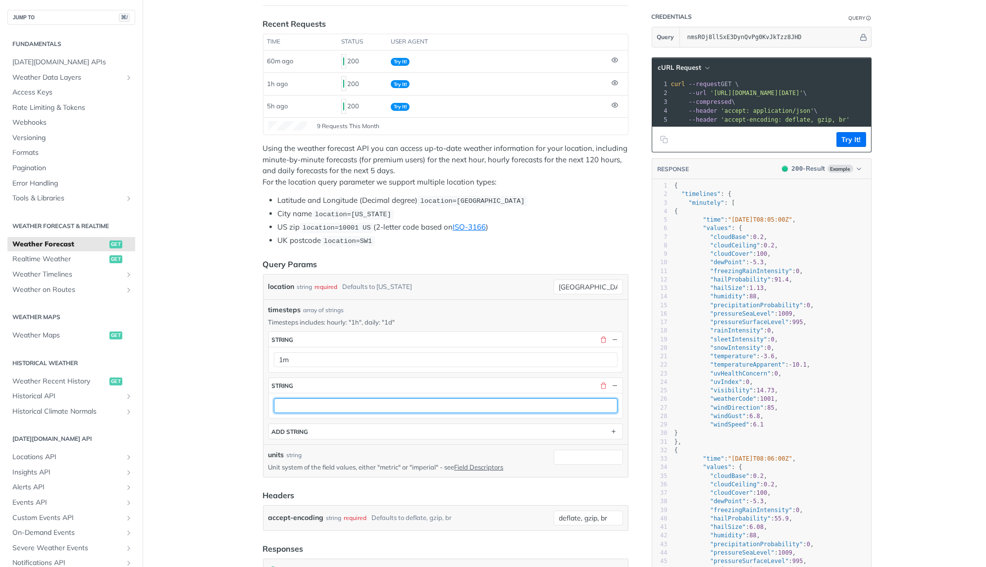
click at [381, 402] on input "text" at bounding box center [446, 406] width 344 height 15
type input "1h"
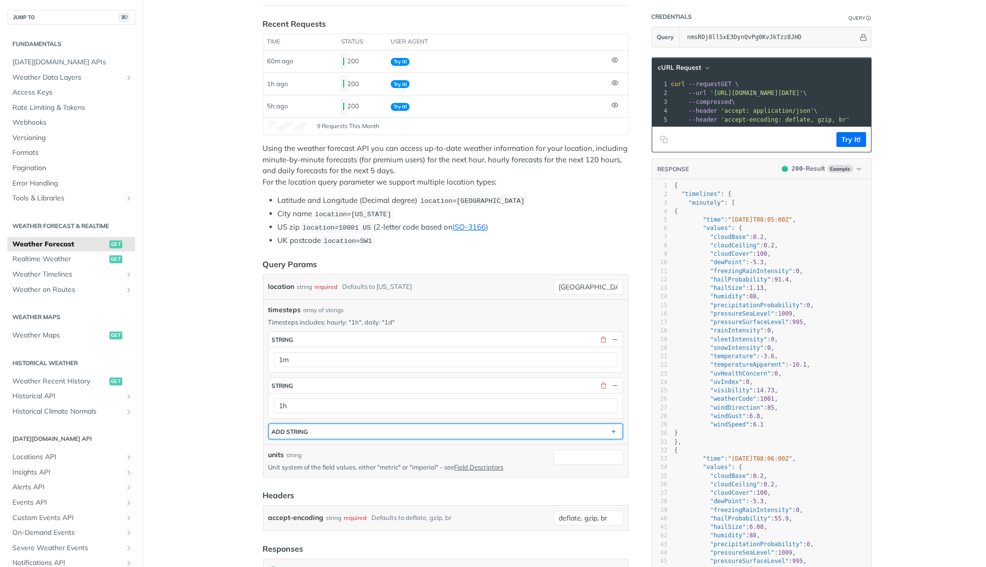
click at [368, 426] on button "ADD string" at bounding box center [446, 431] width 354 height 15
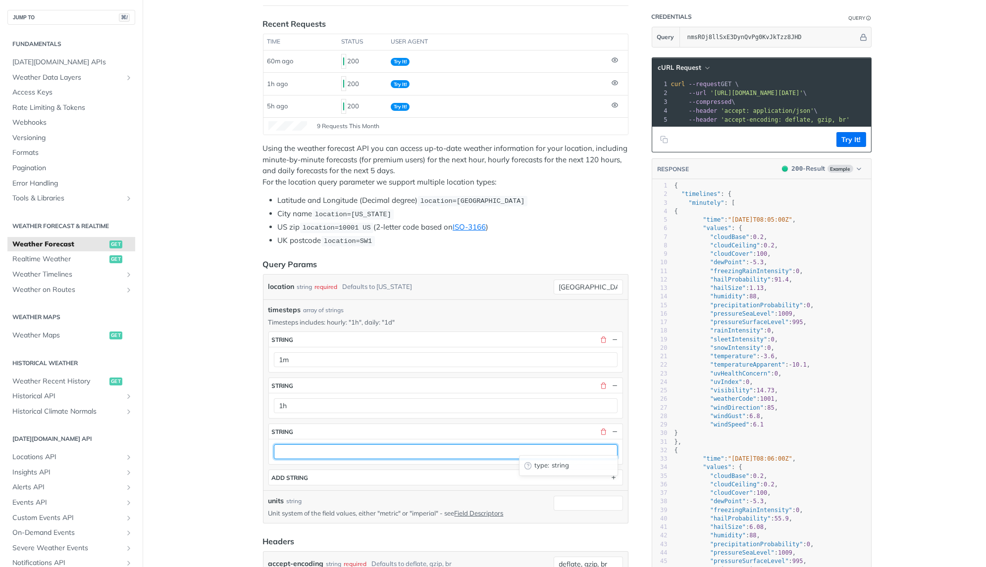
click at [325, 451] on input "text" at bounding box center [446, 452] width 344 height 15
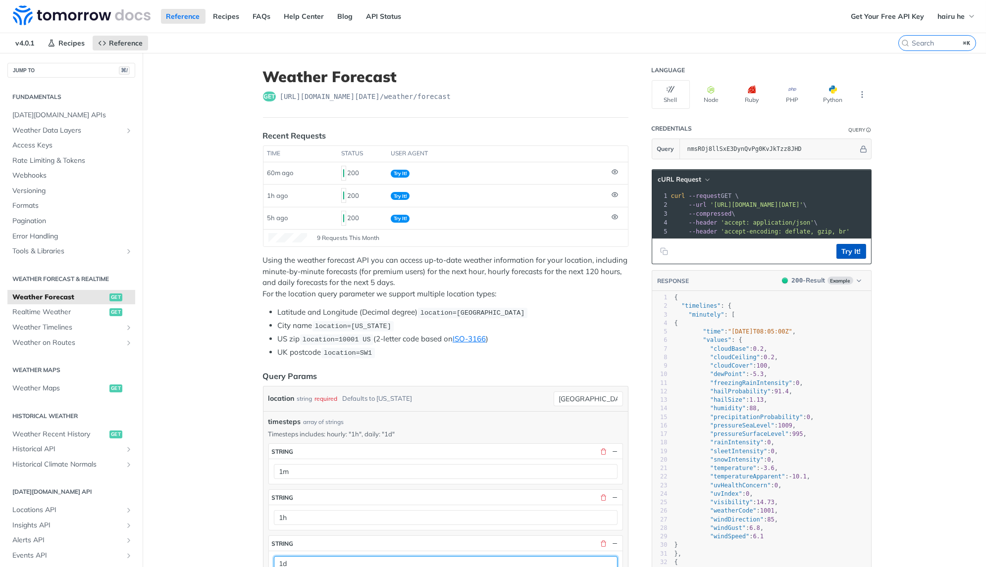
type input "1d"
click at [862, 250] on button "Try It!" at bounding box center [851, 251] width 30 height 15
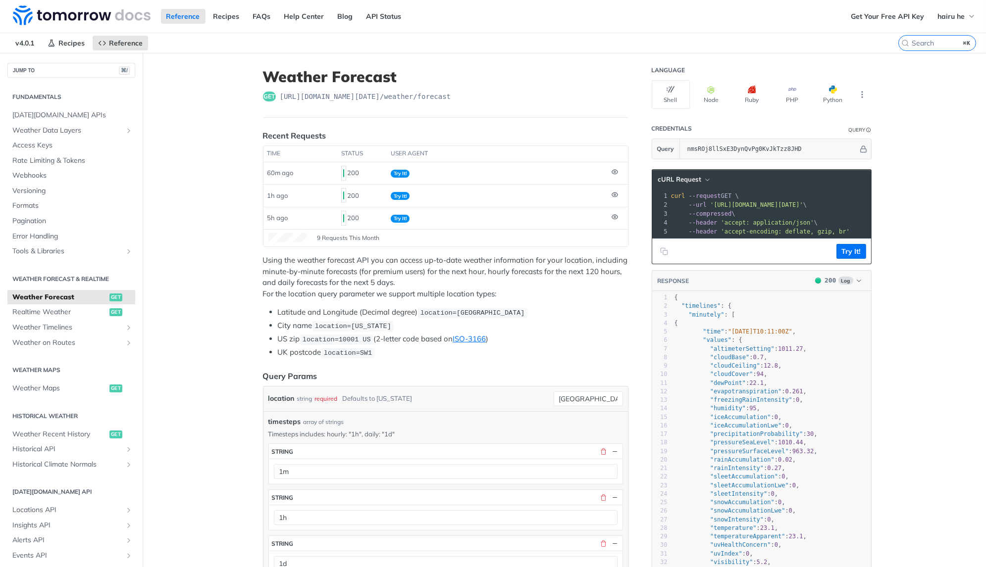
click at [467, 283] on p "Using the weather forecast API you can access up-to-date weather information fo…" at bounding box center [445, 277] width 365 height 45
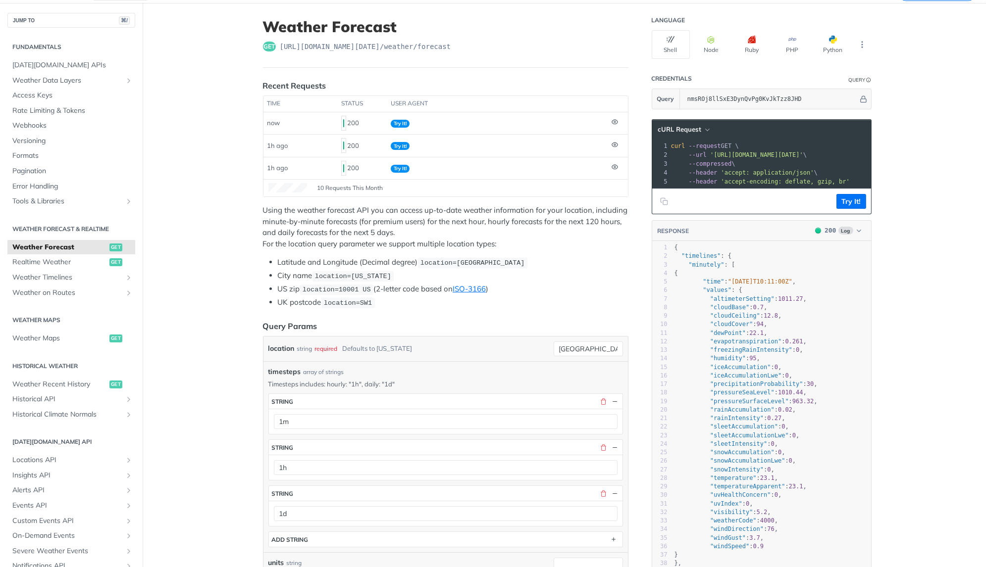
scroll to position [49, 0]
click at [761, 272] on pre "{" at bounding box center [771, 275] width 199 height 8
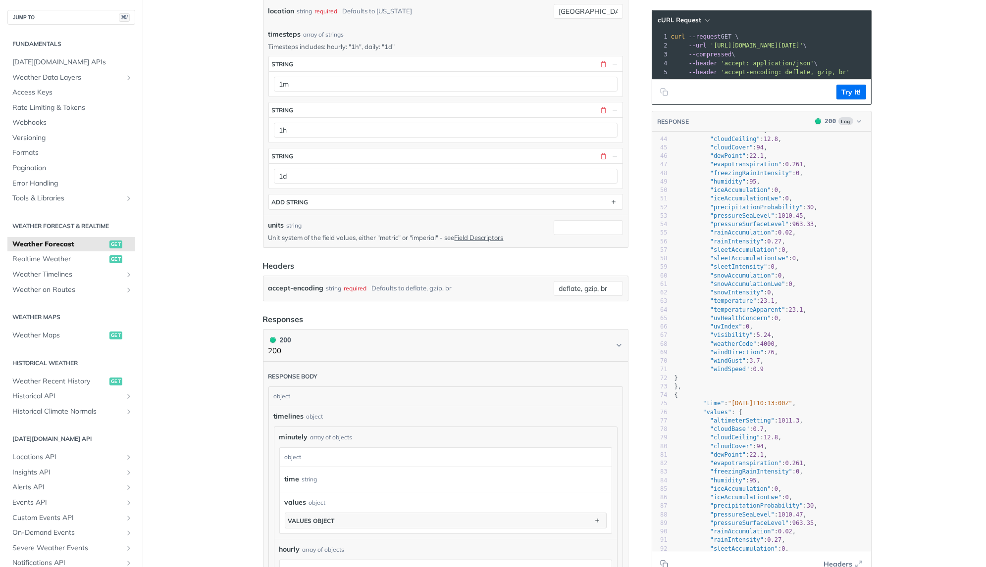
scroll to position [443, 0]
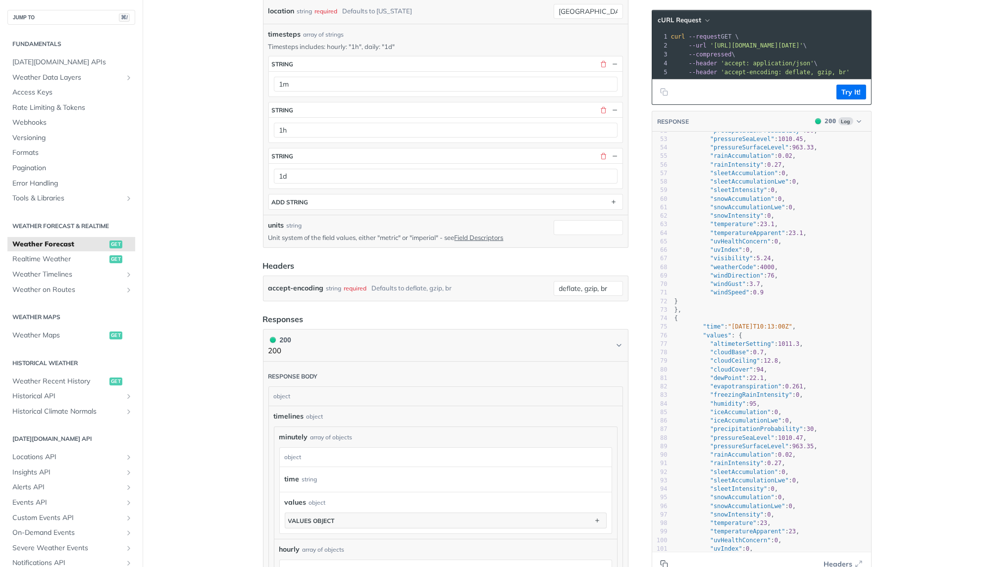
click at [664, 562] on icon "Copy to clipboard" at bounding box center [663, 563] width 4 height 4
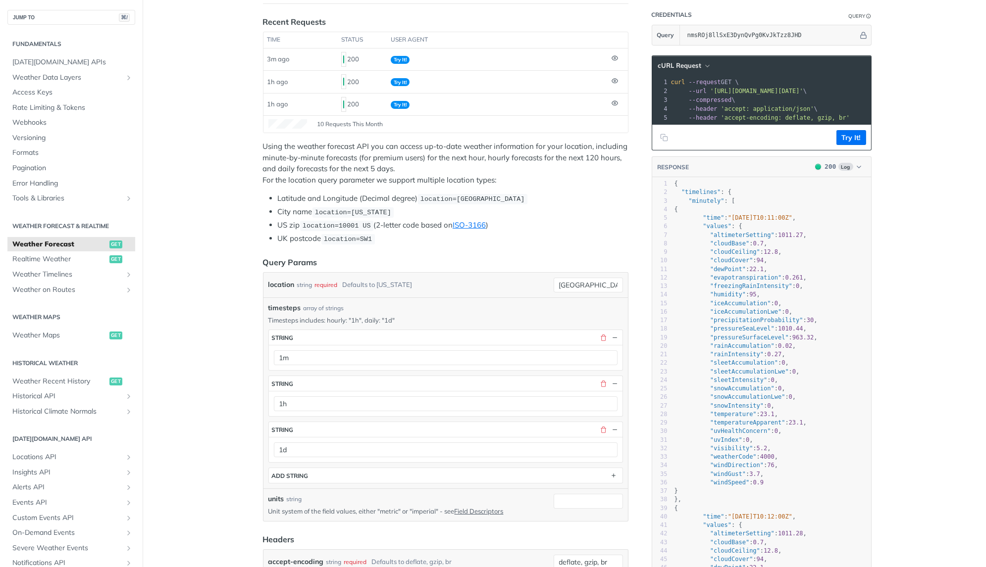
scroll to position [0, 0]
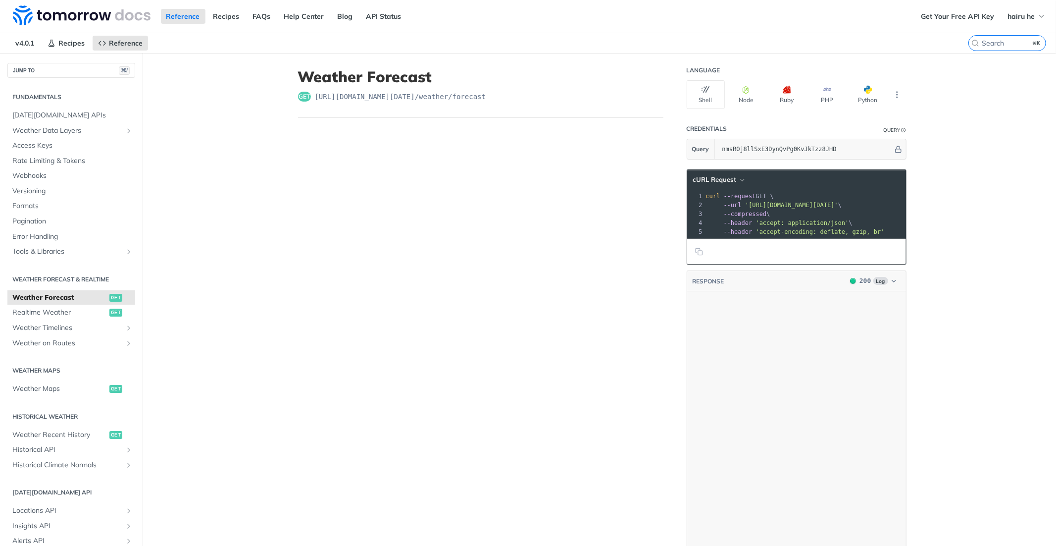
scroll to position [4136, 0]
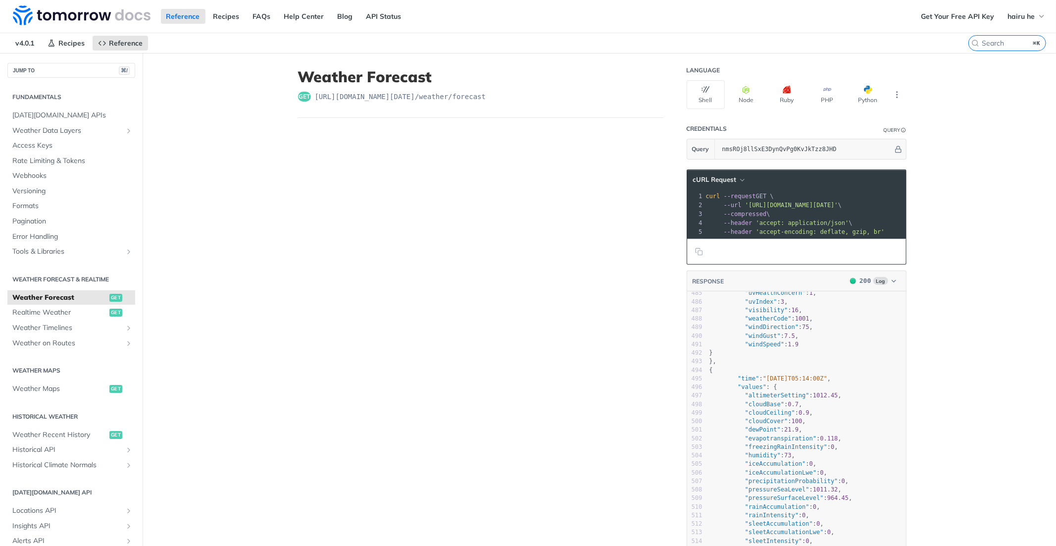
click at [837, 207] on span "'https://api.tomorrow.io/v4/weather/forecast?location=vietnam&timesteps=1h%26ti…" at bounding box center [791, 205] width 93 height 7
click at [722, 196] on pre "curl --request GET \" at bounding box center [930, 196] width 582 height 9
click at [730, 176] on span "cURL Request" at bounding box center [715, 179] width 44 height 8
click at [688, 223] on div "HTTPie" at bounding box center [700, 222] width 98 height 14
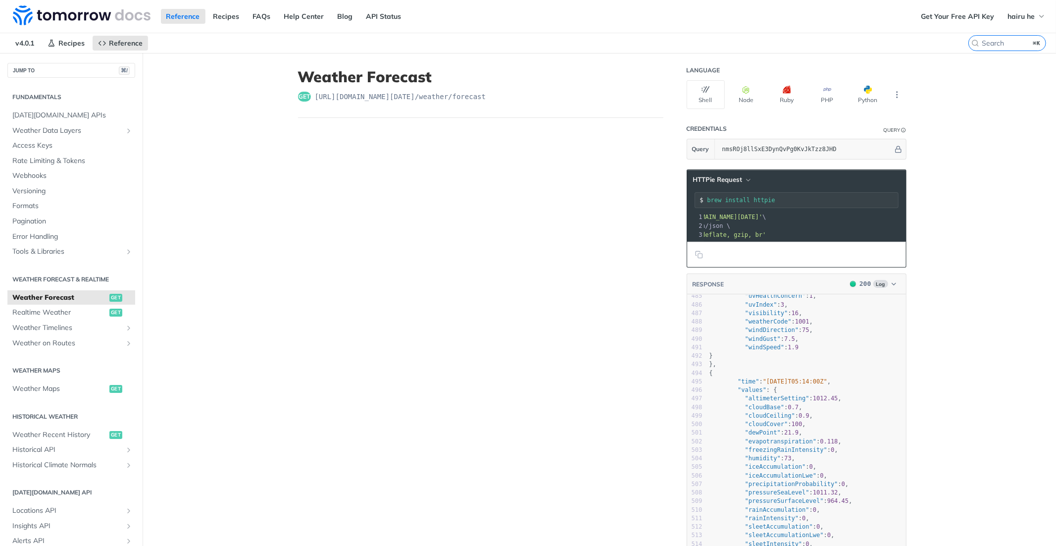
click at [804, 228] on pre "accept:application/json \" at bounding box center [926, 225] width 575 height 9
click at [721, 177] on span "HTTPie Request" at bounding box center [718, 179] width 50 height 8
click at [677, 210] on div "cURL" at bounding box center [706, 208] width 98 height 14
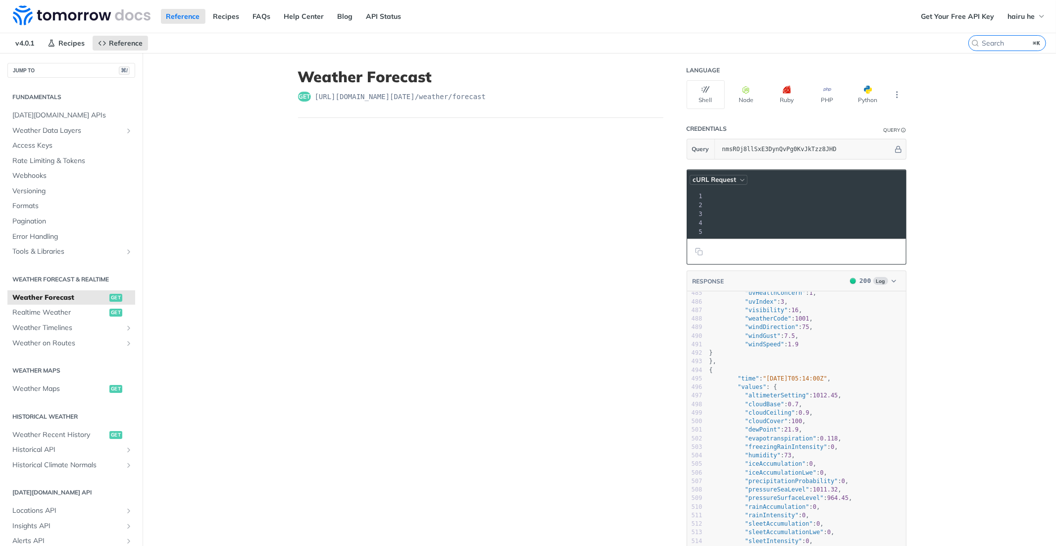
click at [740, 178] on icon "button" at bounding box center [742, 179] width 7 height 7
click at [677, 193] on div "Library" at bounding box center [700, 195] width 98 height 8
click at [749, 98] on button "Node" at bounding box center [746, 94] width 38 height 29
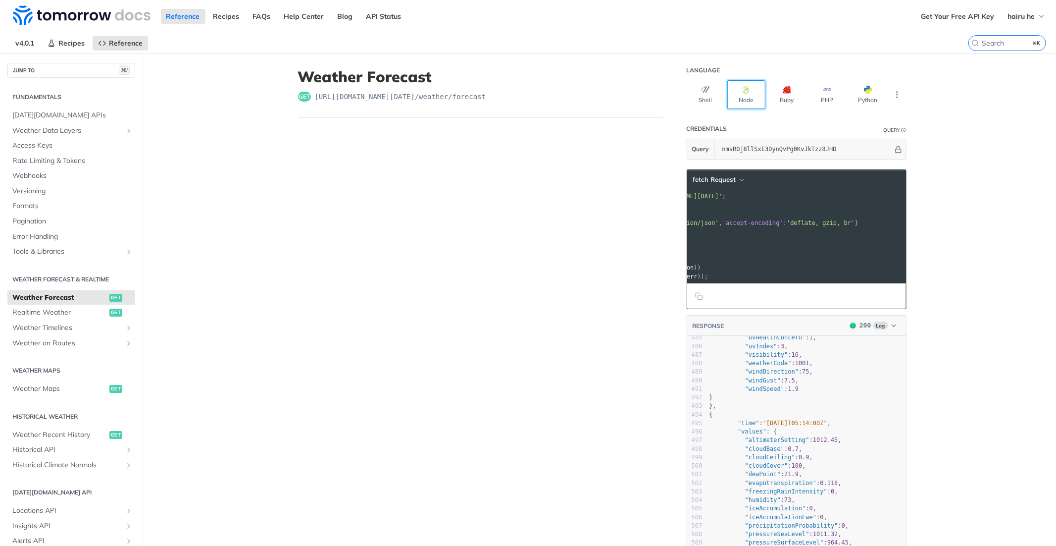
scroll to position [0, 0]
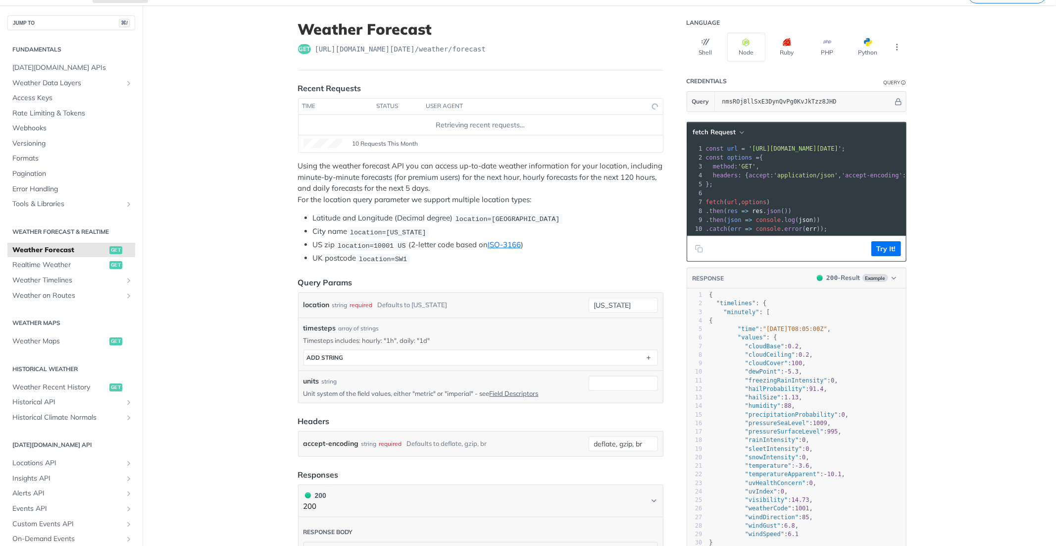
scroll to position [50, 0]
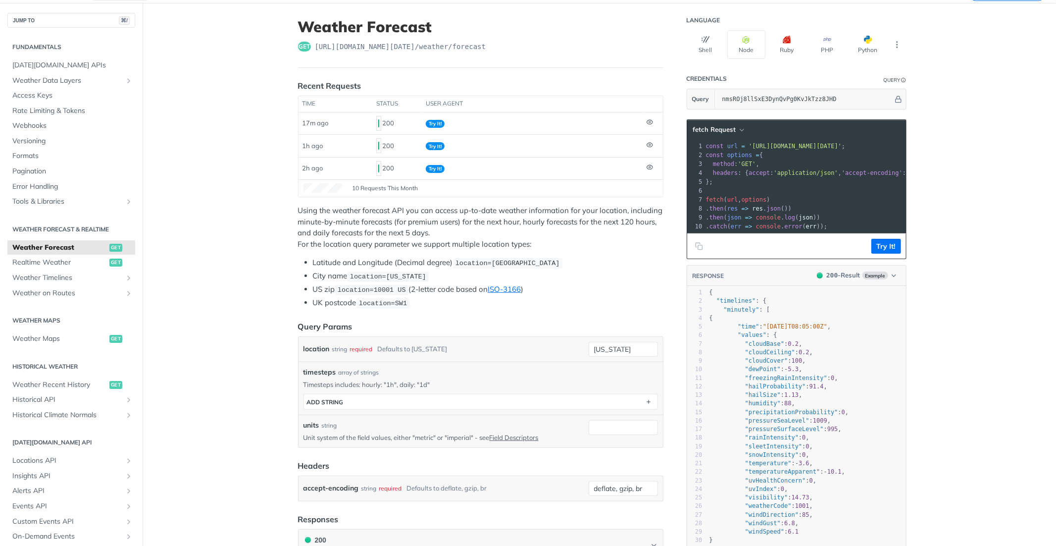
click at [579, 394] on section "ADD string" at bounding box center [481, 402] width 355 height 16
click at [575, 400] on button "ADD string" at bounding box center [481, 401] width 354 height 15
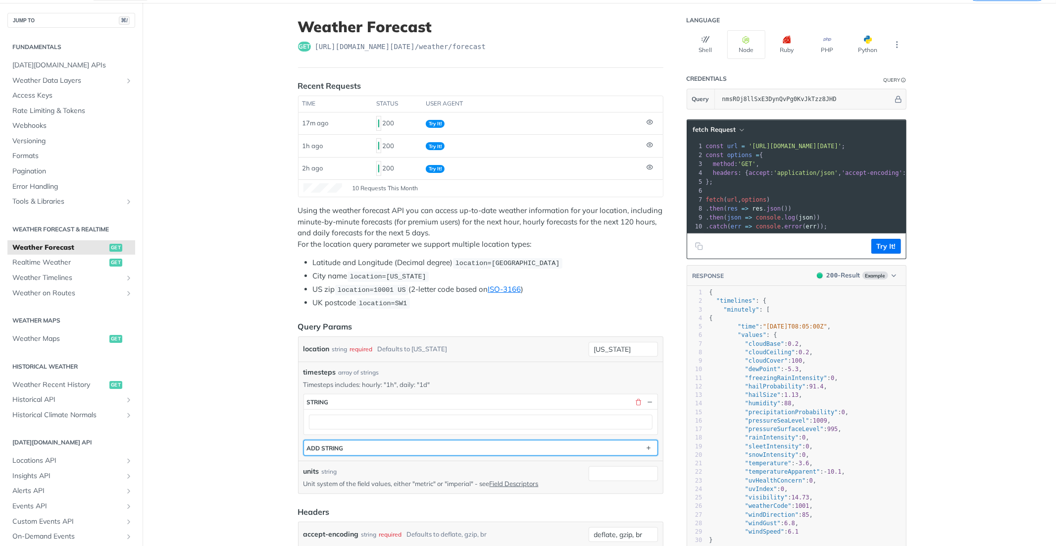
click at [526, 447] on button "ADD string" at bounding box center [481, 447] width 354 height 15
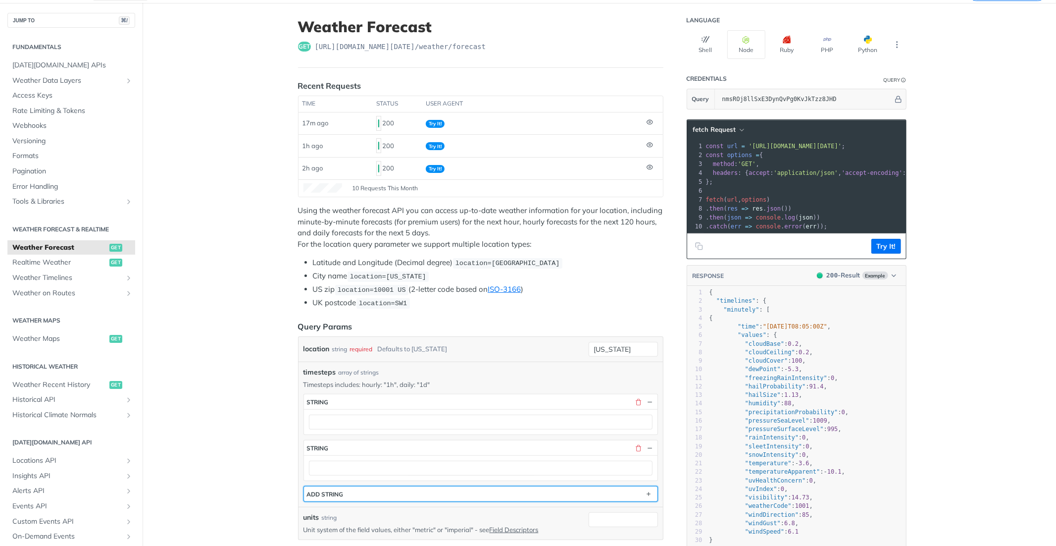
click at [460, 486] on button "ADD string" at bounding box center [481, 493] width 354 height 15
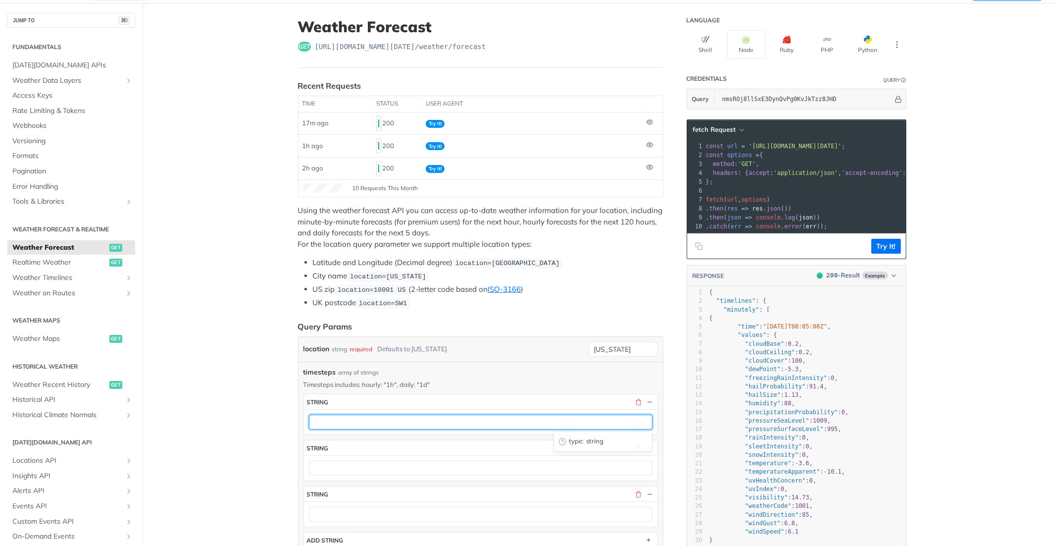
click at [323, 417] on input "text" at bounding box center [481, 421] width 344 height 15
type input "1m"
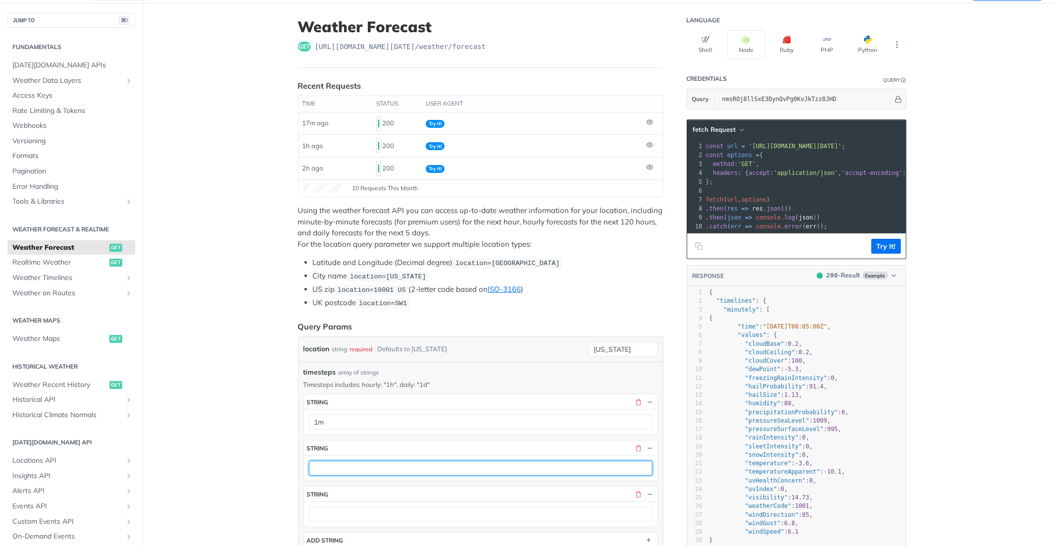
click at [321, 463] on input "text" at bounding box center [481, 467] width 344 height 15
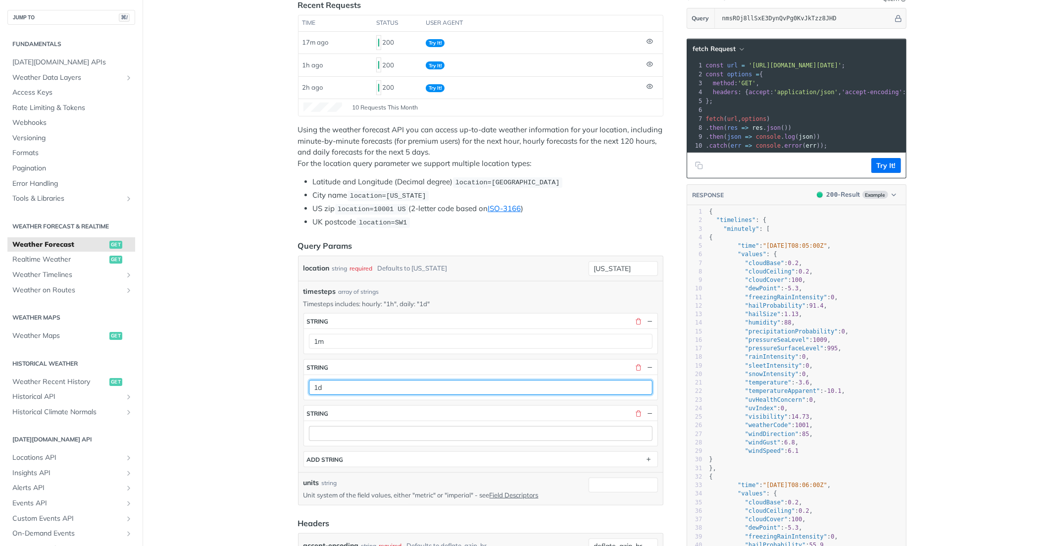
scroll to position [145, 0]
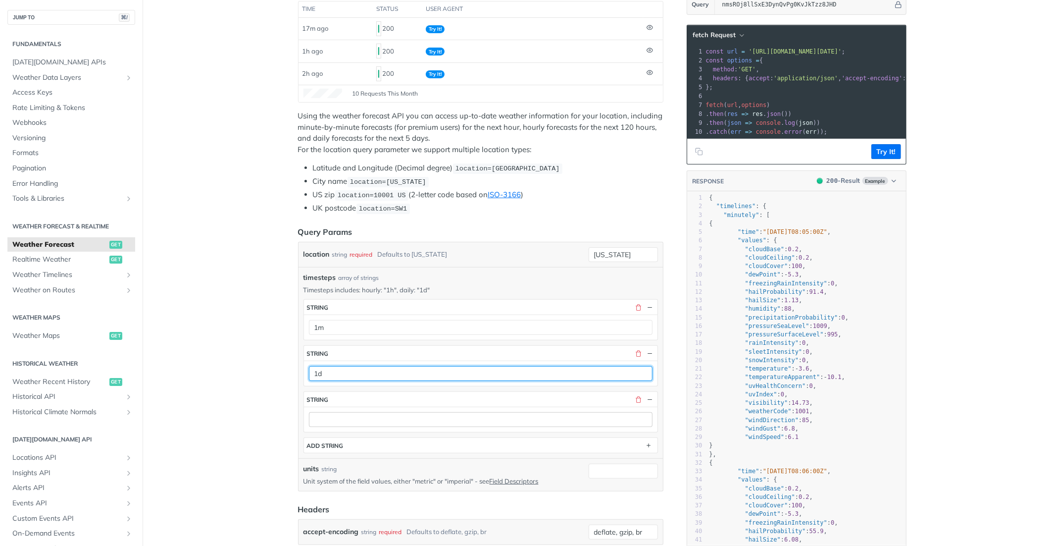
type input "1d"
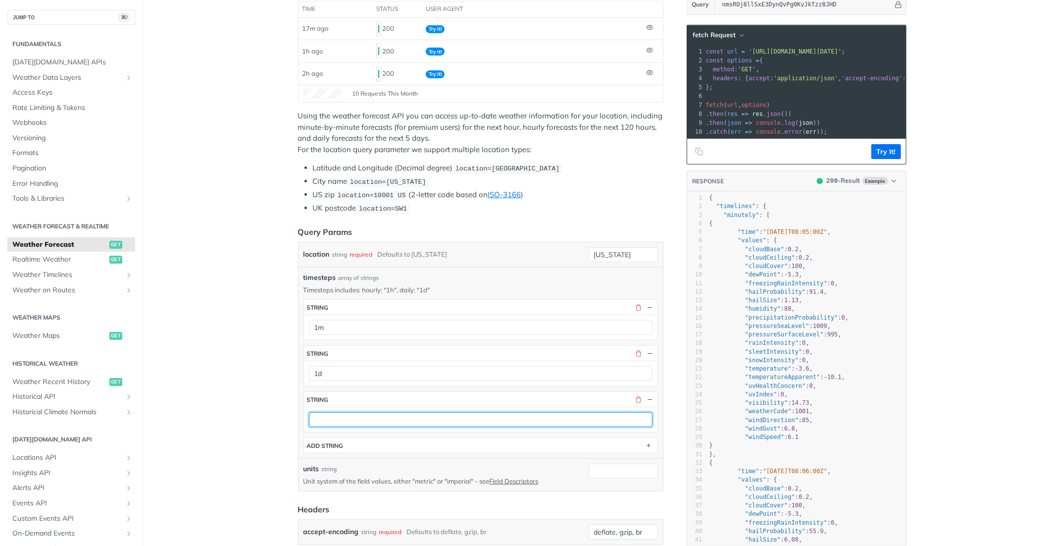
click at [336, 421] on input "text" at bounding box center [481, 419] width 344 height 15
type input "1h"
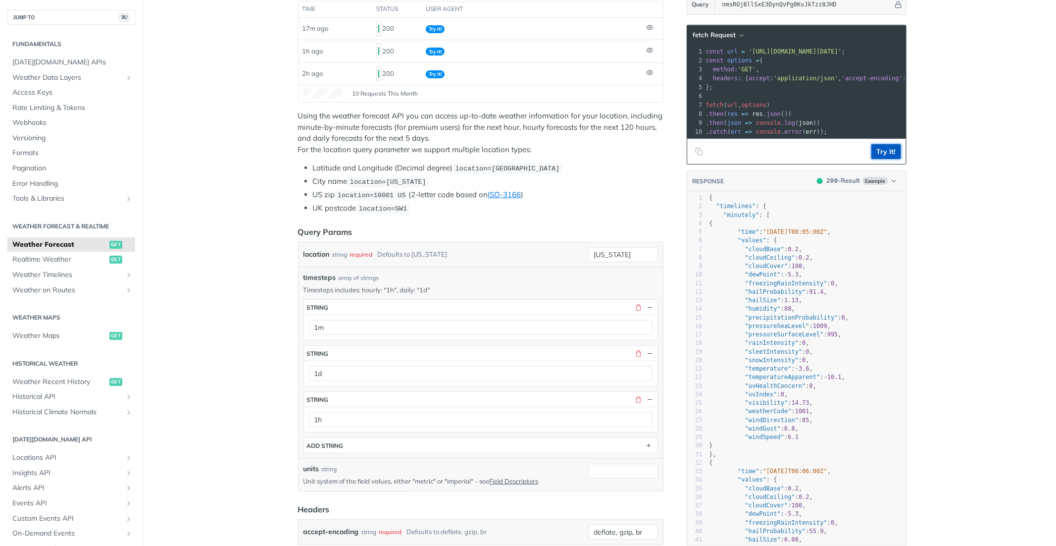
click at [887, 150] on button "Try It!" at bounding box center [886, 151] width 30 height 15
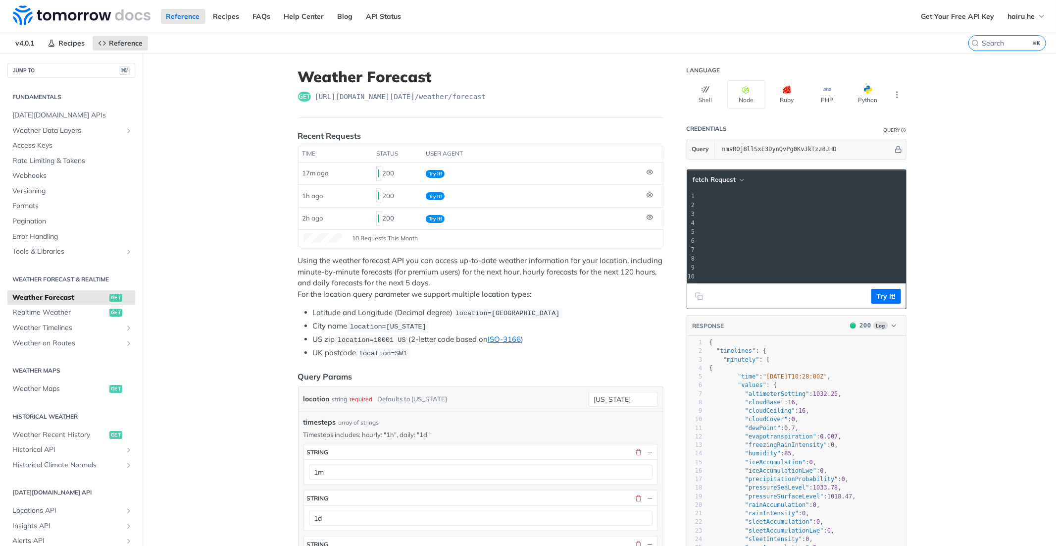
scroll to position [0, 197]
click at [645, 197] on span "'[URL][DOMAIN_NAME][DATE]'" at bounding box center [598, 196] width 93 height 7
click at [701, 96] on button "Shell" at bounding box center [706, 94] width 38 height 29
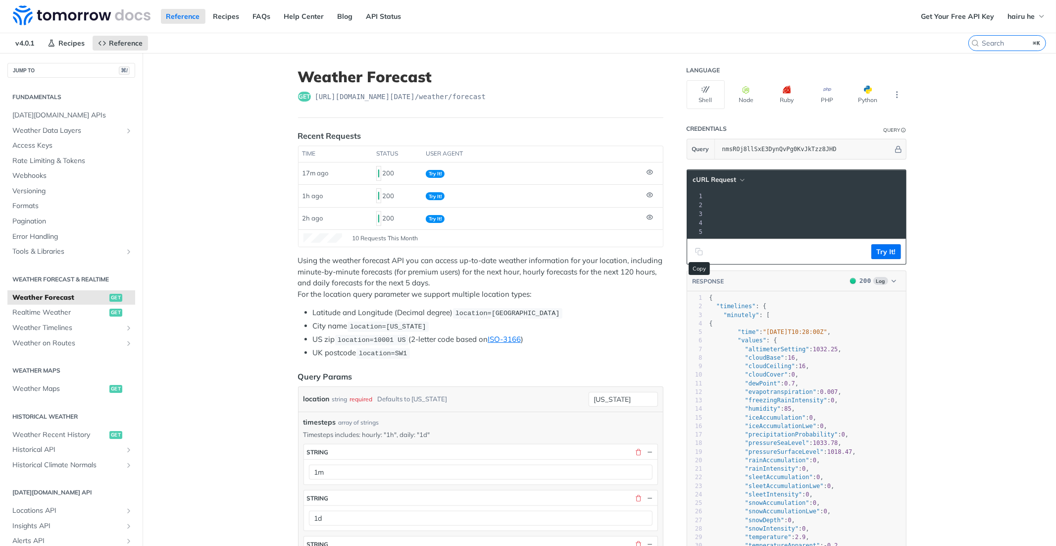
click at [698, 251] on icon "Copy to clipboard" at bounding box center [700, 253] width 4 height 4
click at [698, 96] on button "Shell" at bounding box center [706, 94] width 38 height 29
click at [869, 96] on button "Python" at bounding box center [868, 94] width 38 height 29
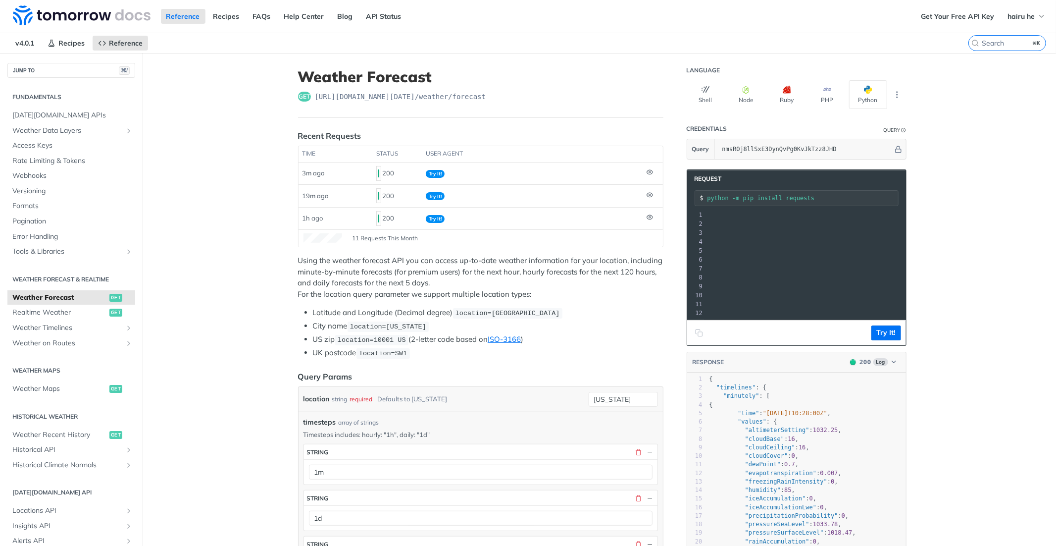
click at [601, 230] on span ""[URL][DOMAIN_NAME][DATE]"" at bounding box center [554, 232] width 93 height 7
click at [698, 335] on icon "Copy to clipboard" at bounding box center [700, 334] width 4 height 4
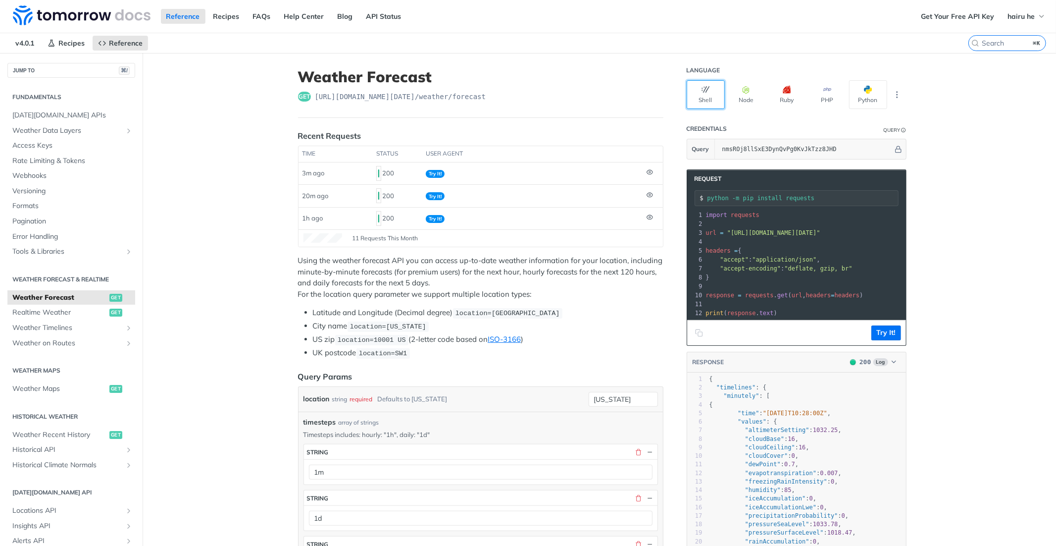
click at [695, 97] on button "Shell" at bounding box center [706, 94] width 38 height 29
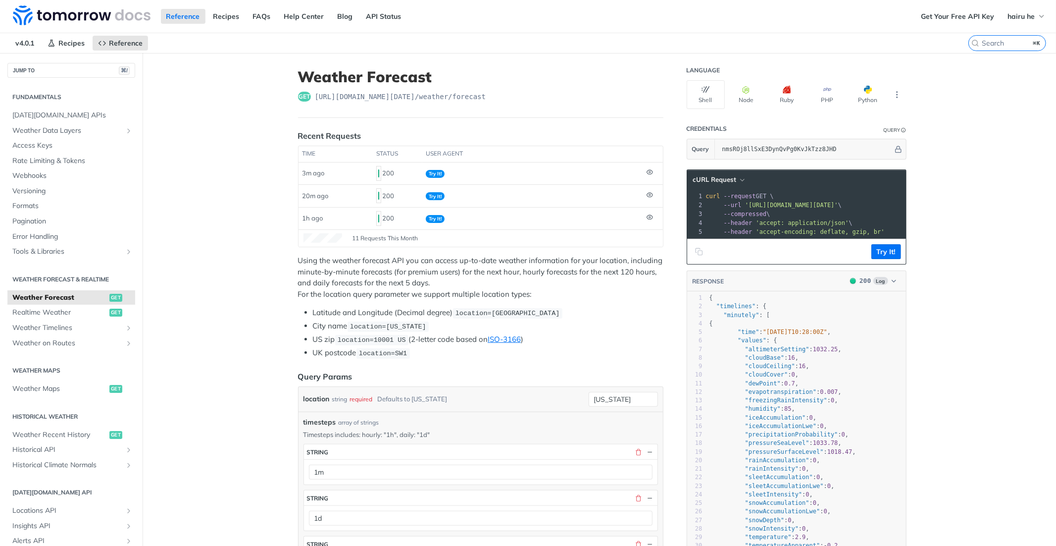
click at [702, 254] on icon "Copy to clipboard" at bounding box center [699, 252] width 8 height 8
click at [67, 297] on span "Weather Forecast" at bounding box center [59, 298] width 95 height 10
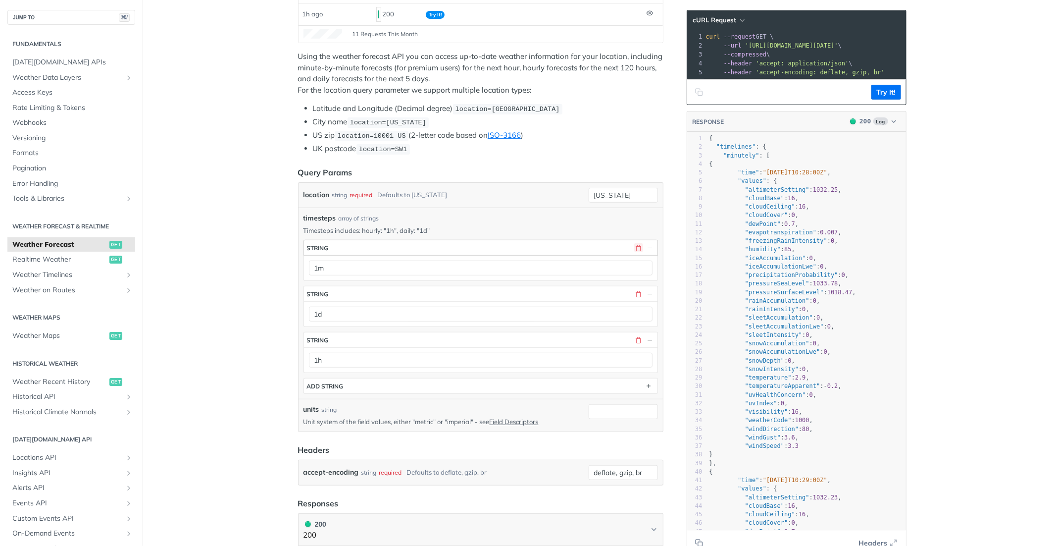
click at [639, 247] on button "button" at bounding box center [638, 247] width 9 height 9
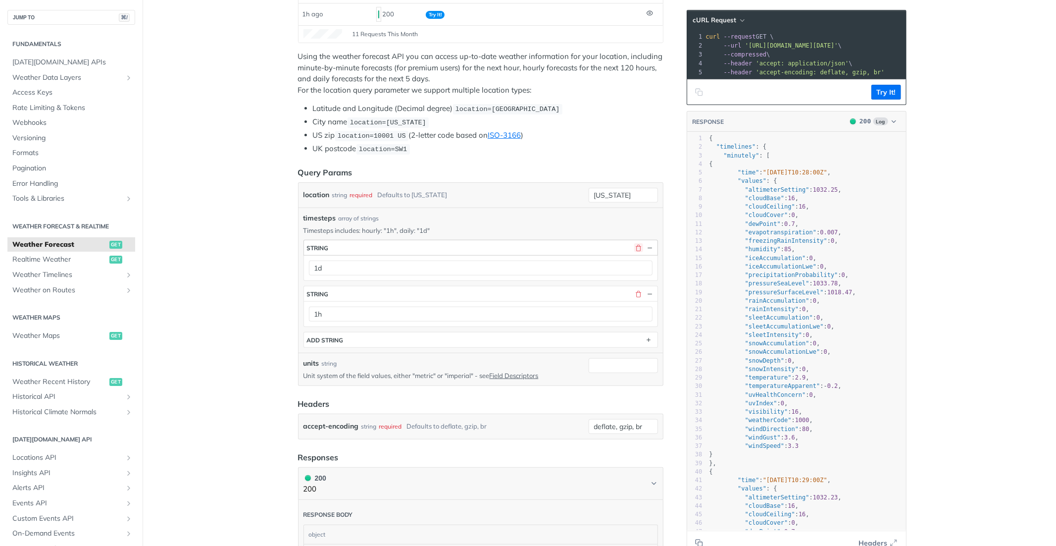
click at [640, 247] on button "button" at bounding box center [638, 247] width 9 height 9
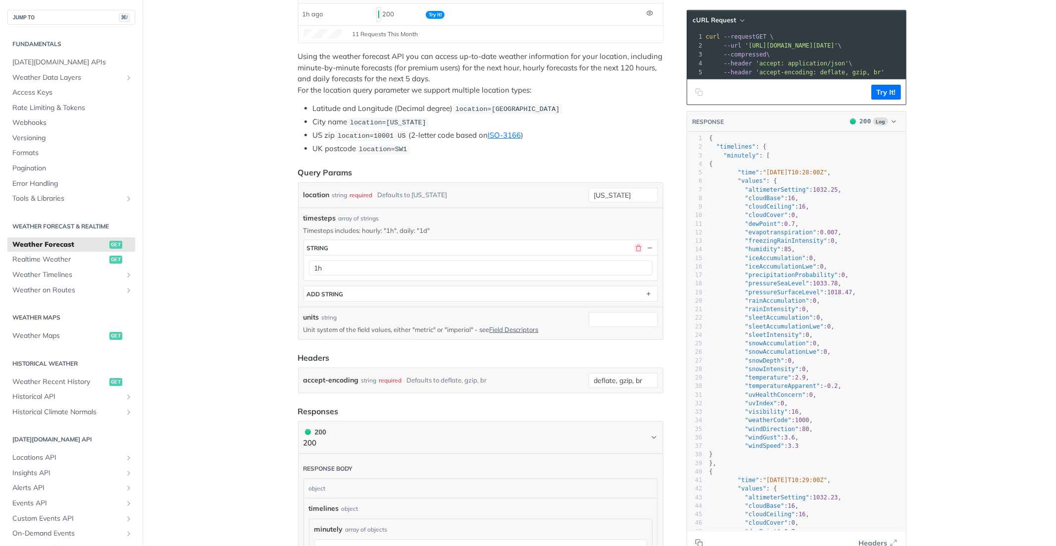
click at [640, 247] on button "button" at bounding box center [638, 247] width 9 height 9
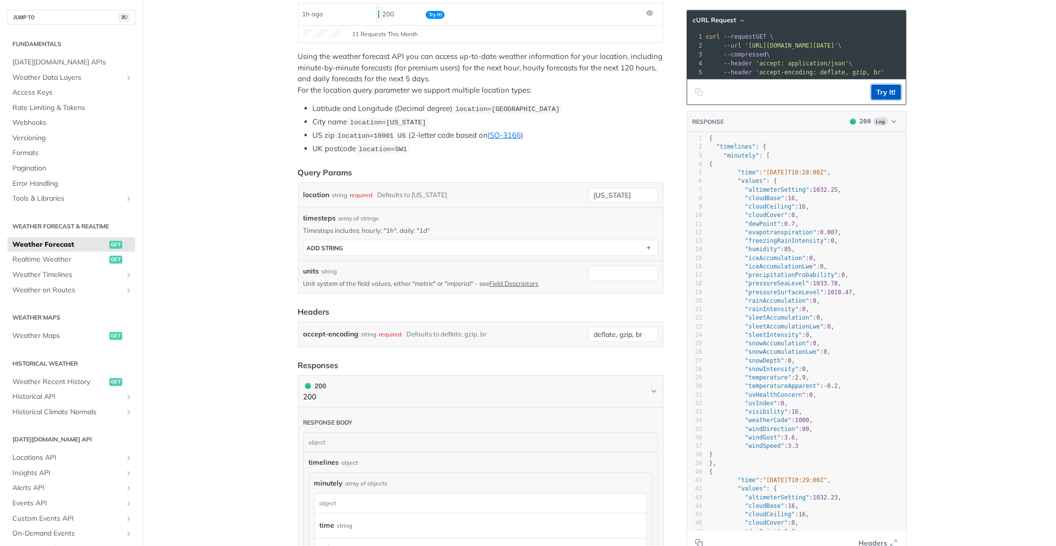
click at [886, 91] on button "Try It!" at bounding box center [886, 92] width 30 height 15
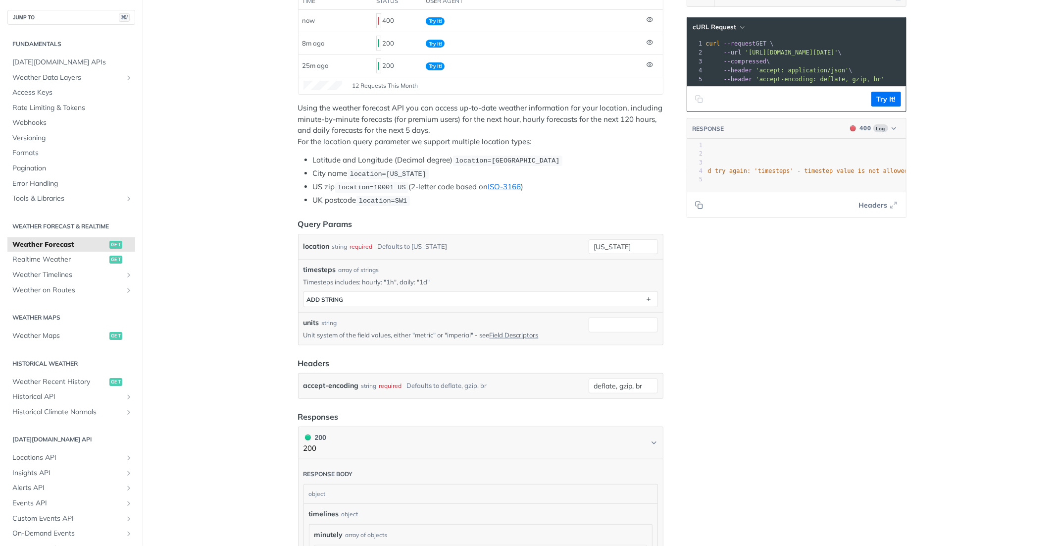
scroll to position [135, 0]
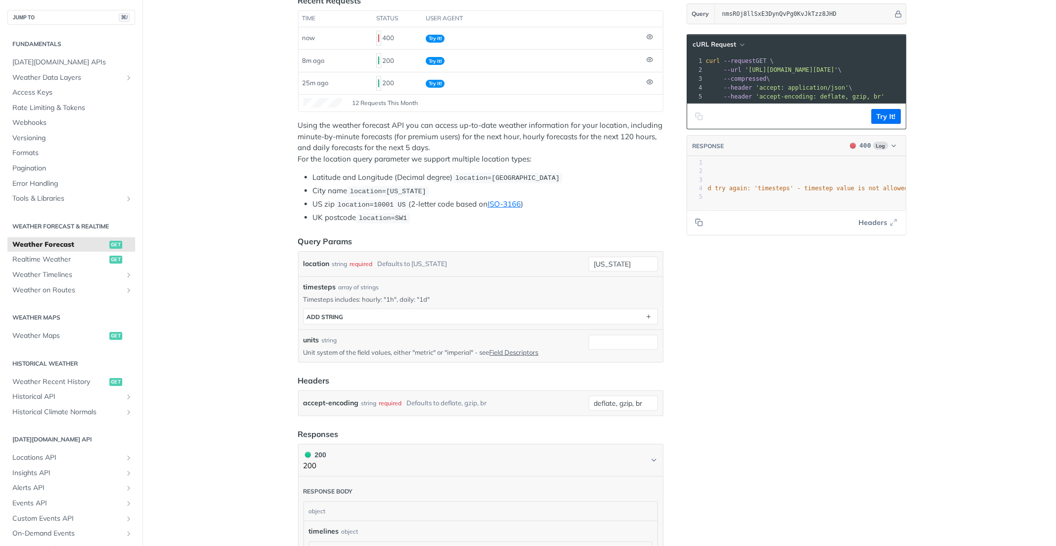
click at [829, 192] on span ""The entries provided as query parameters were not valid for the request. Fix p…" at bounding box center [646, 188] width 529 height 7
click at [847, 187] on span ""The entries provided as query parameters were not valid for the request. Fix p…" at bounding box center [636, 188] width 529 height 7
click at [847, 189] on span ""The entries provided as query parameters were not valid for the request. Fix p…" at bounding box center [636, 188] width 529 height 7
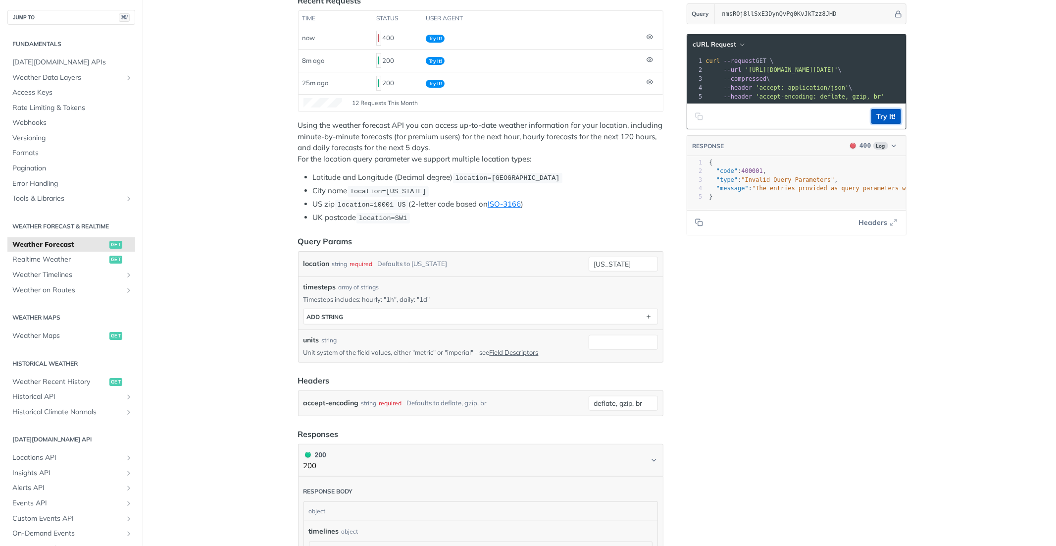
click at [886, 114] on button "Try It!" at bounding box center [886, 116] width 30 height 15
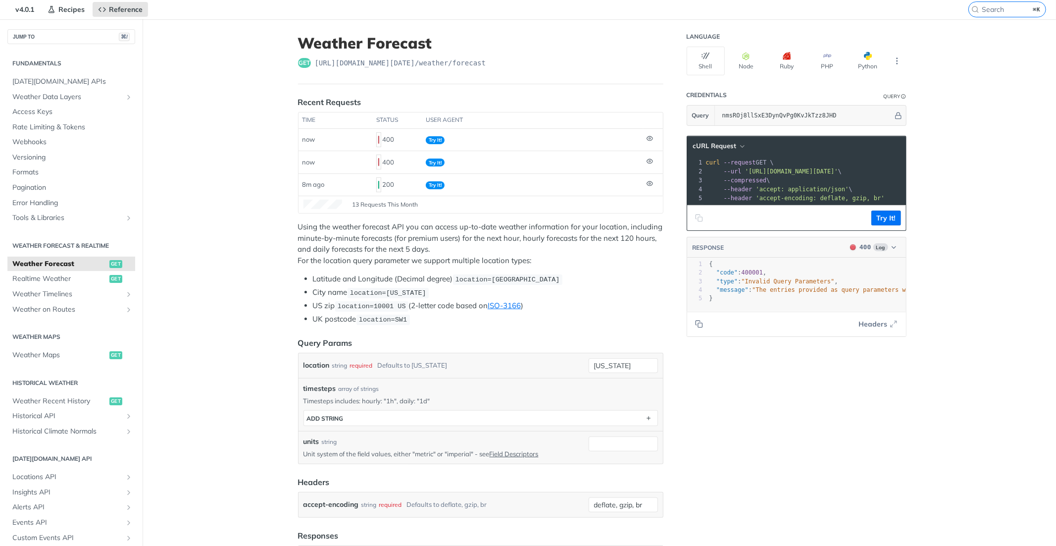
scroll to position [78, 0]
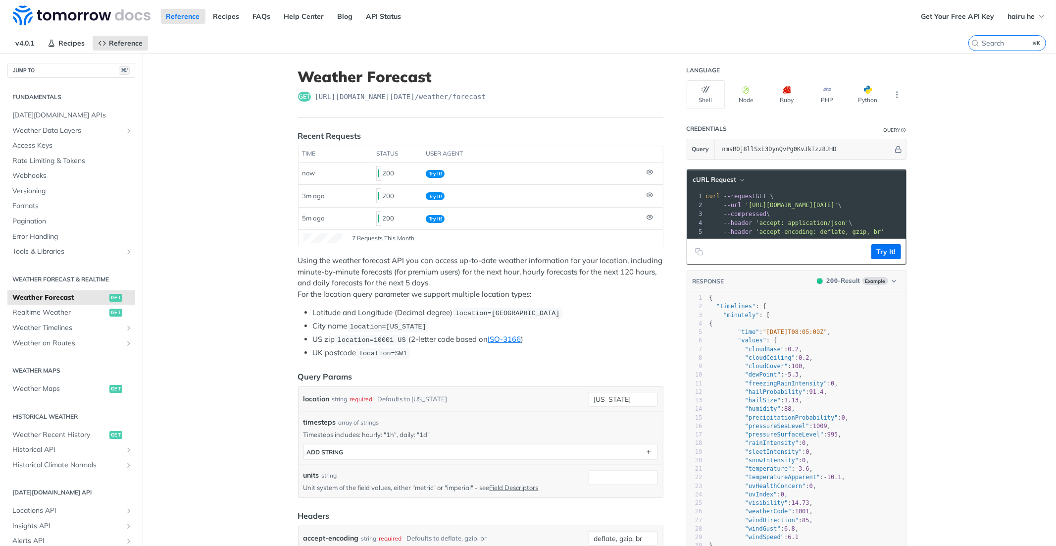
scroll to position [868, 0]
click at [888, 248] on button "Try It!" at bounding box center [886, 251] width 30 height 15
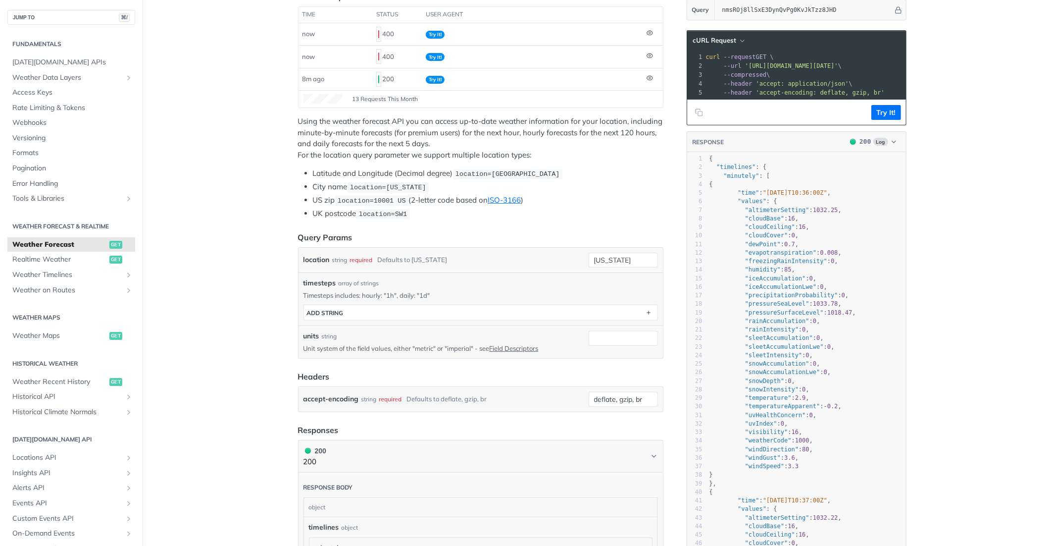
scroll to position [21, 0]
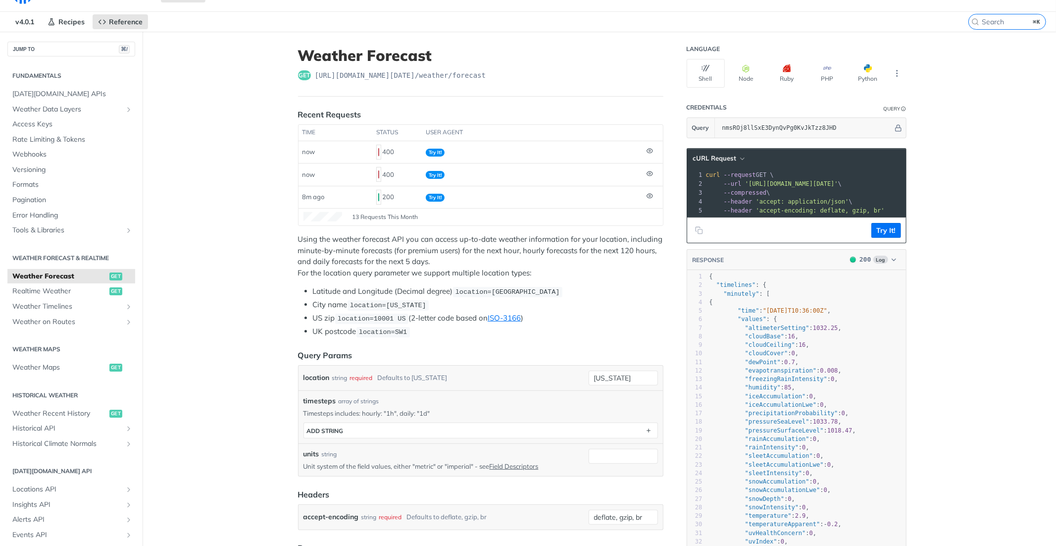
click at [798, 202] on span "'accept: application/json'" at bounding box center [802, 201] width 93 height 7
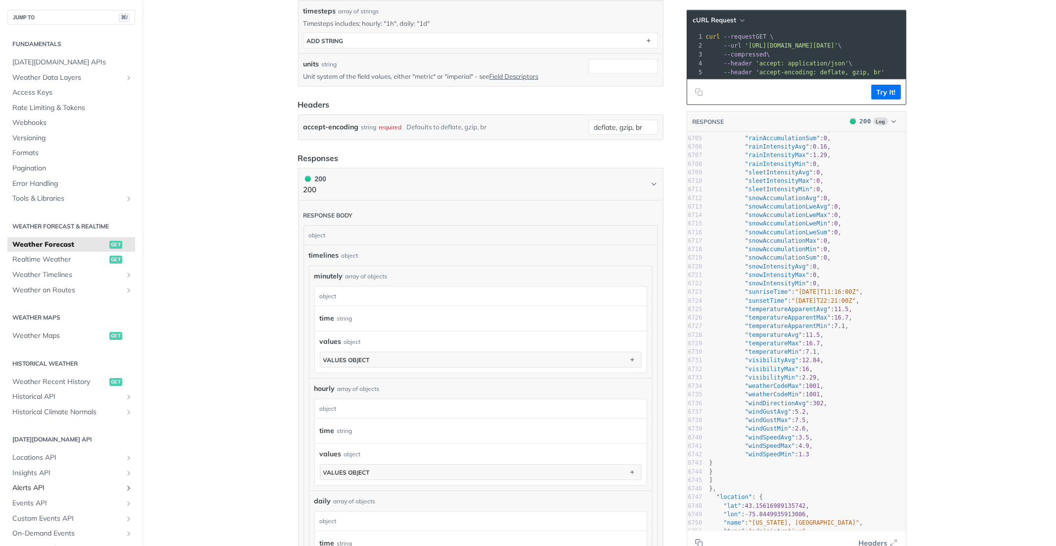
scroll to position [57228, 0]
click at [493, 168] on h1 "200 200" at bounding box center [480, 184] width 365 height 33
click at [491, 158] on header "Responses" at bounding box center [480, 158] width 365 height 12
click at [310, 153] on div "Responses" at bounding box center [318, 158] width 41 height 12
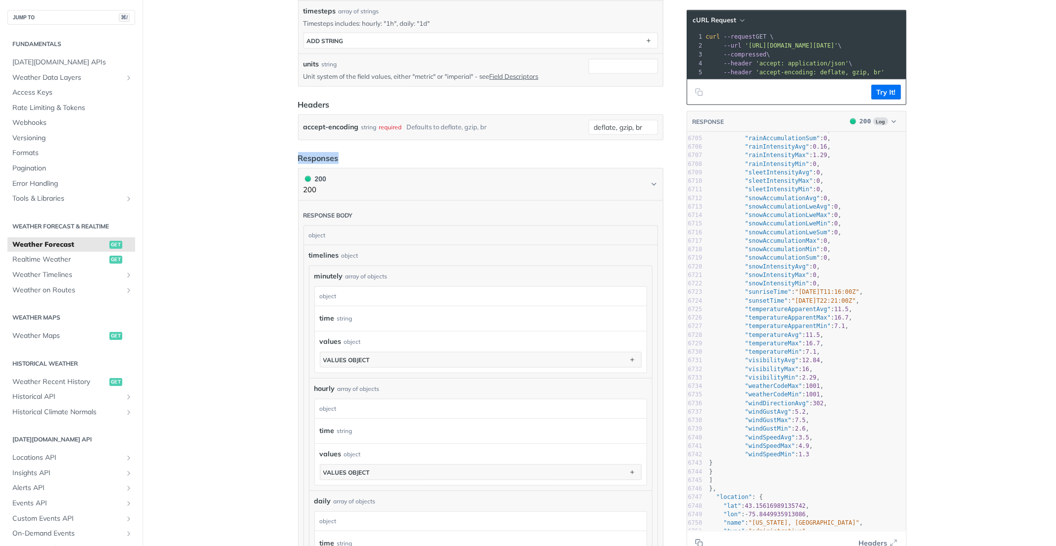
click at [307, 158] on div "Responses" at bounding box center [318, 158] width 41 height 12
